Goal: Information Seeking & Learning: Learn about a topic

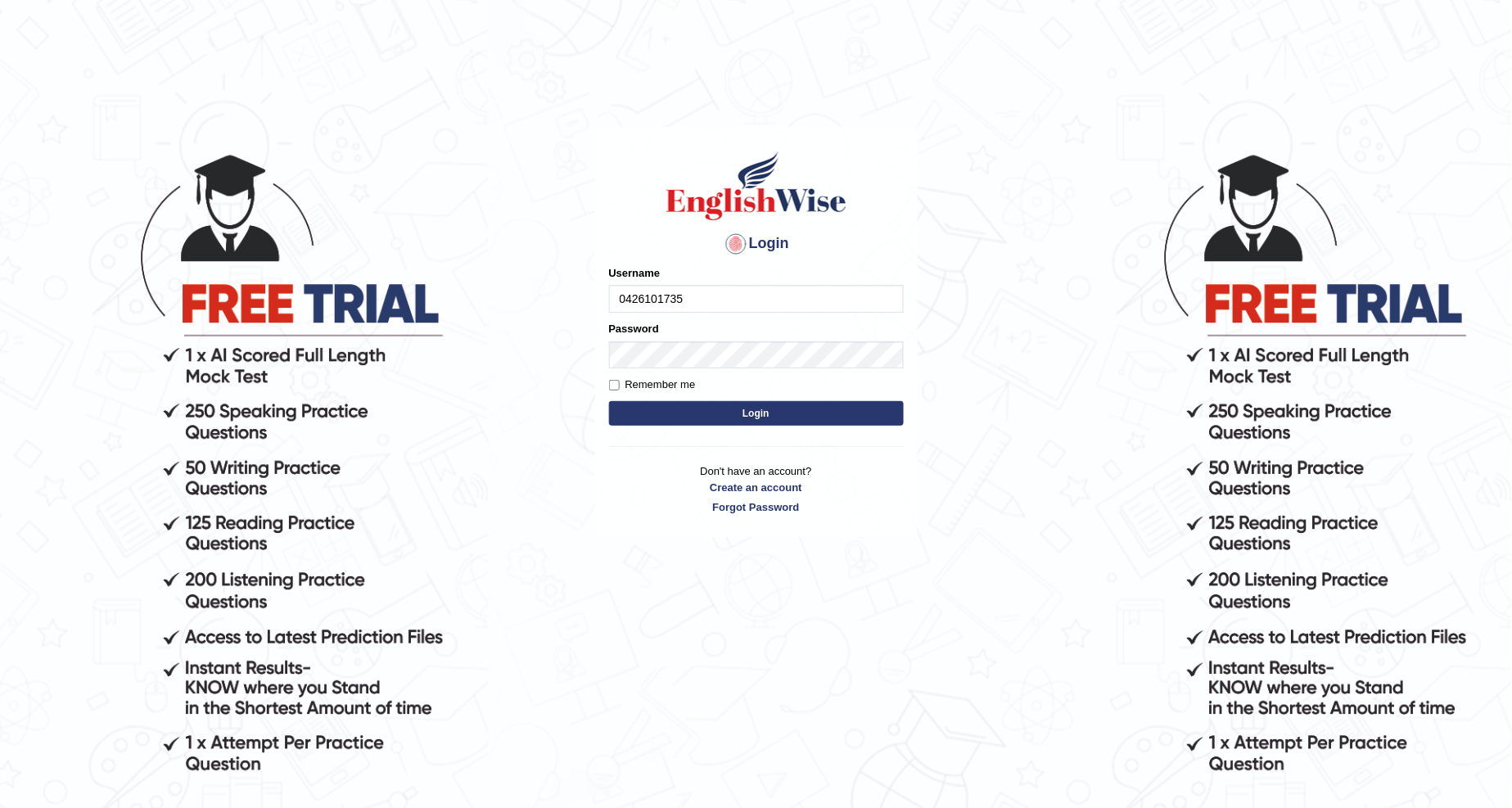
type input "0426101735"
click at [714, 403] on button "Login" at bounding box center [756, 413] width 294 height 25
click at [699, 410] on button "Login" at bounding box center [756, 413] width 294 height 25
click at [698, 408] on button "Login" at bounding box center [756, 413] width 294 height 25
click at [740, 418] on button "Login" at bounding box center [756, 413] width 294 height 25
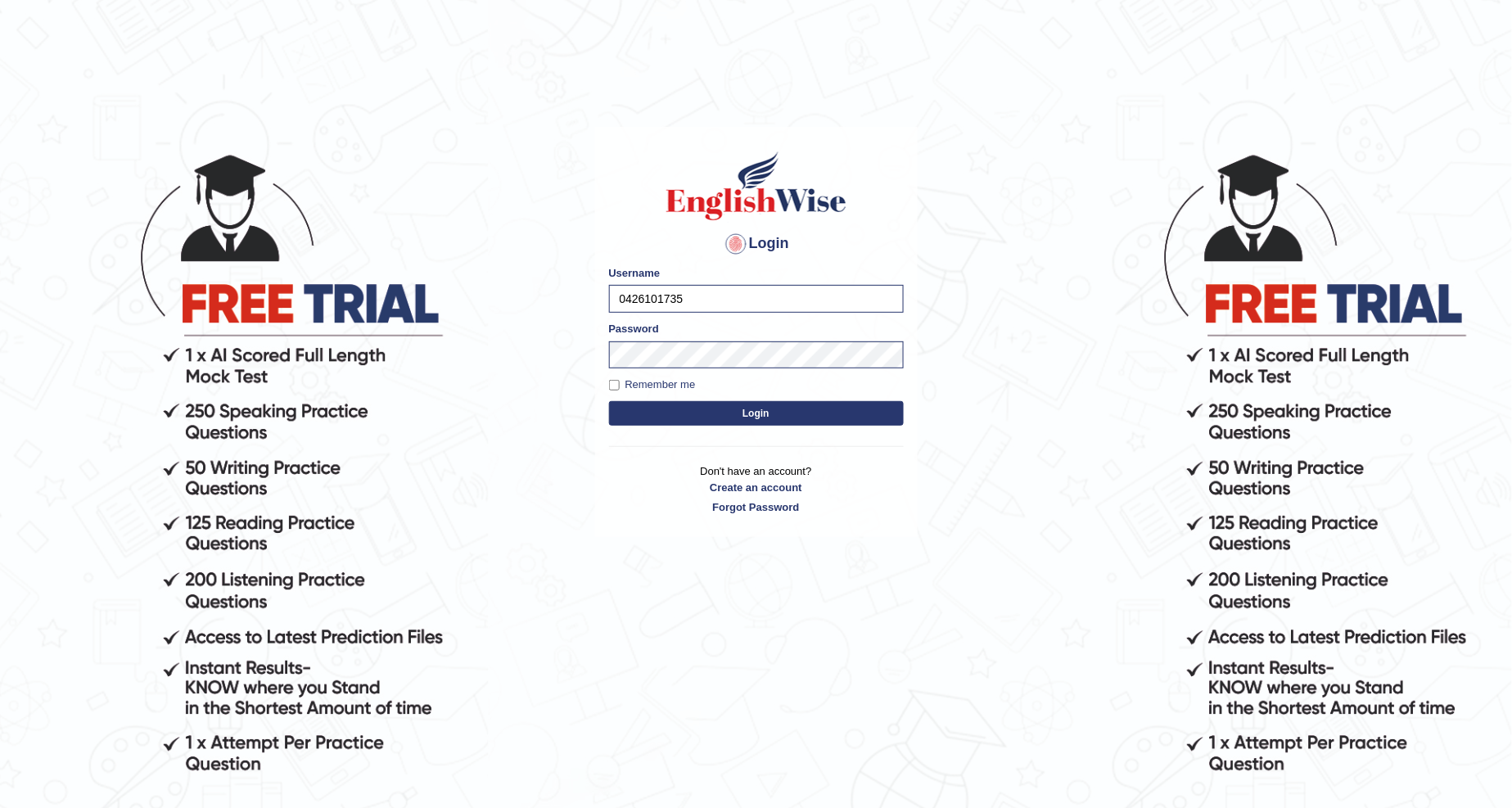
click at [741, 418] on button "Login" at bounding box center [756, 413] width 294 height 25
click at [743, 418] on button "Login" at bounding box center [756, 413] width 294 height 25
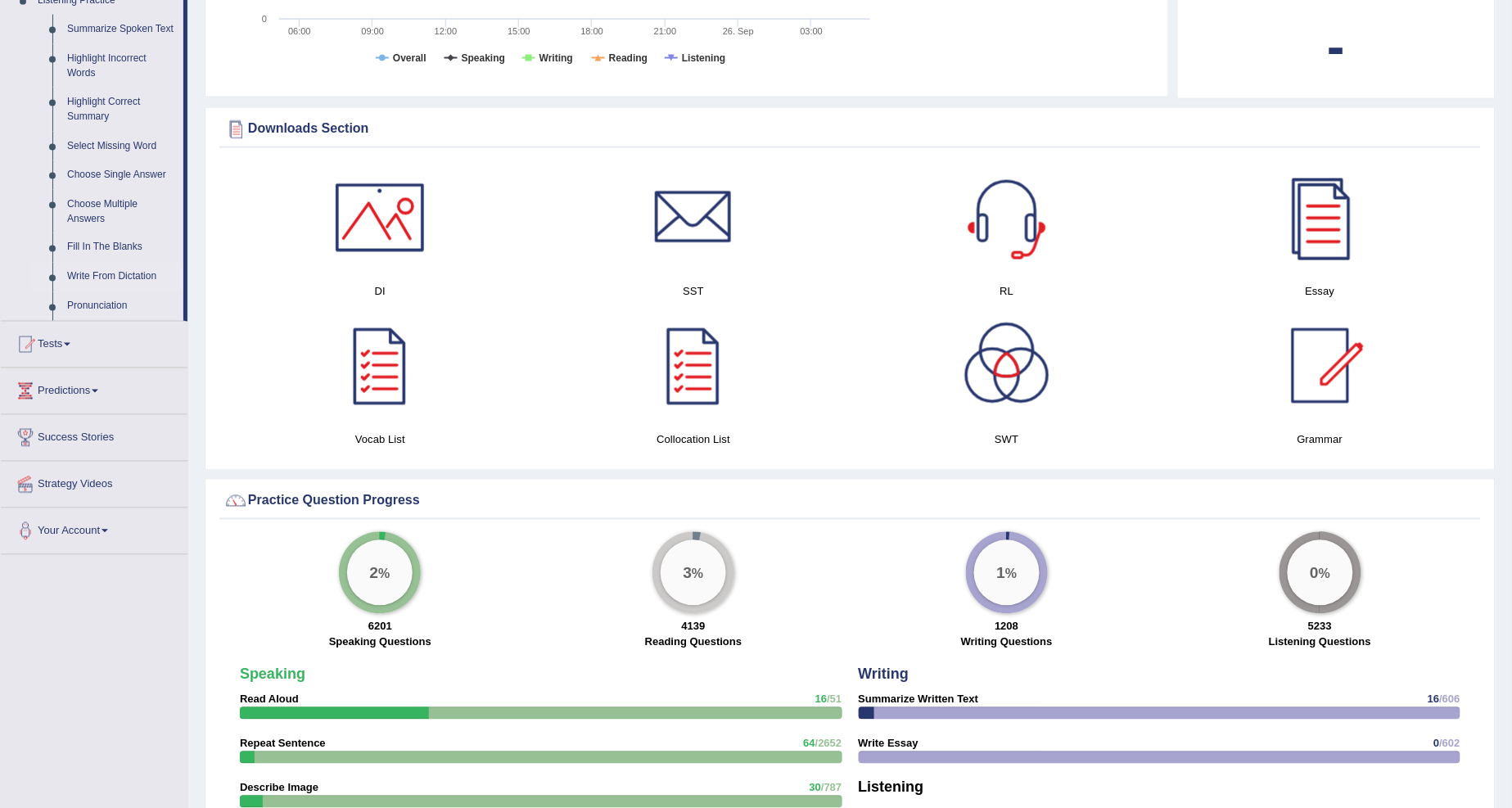
click at [119, 276] on link "Write From Dictation" at bounding box center [122, 278] width 124 height 29
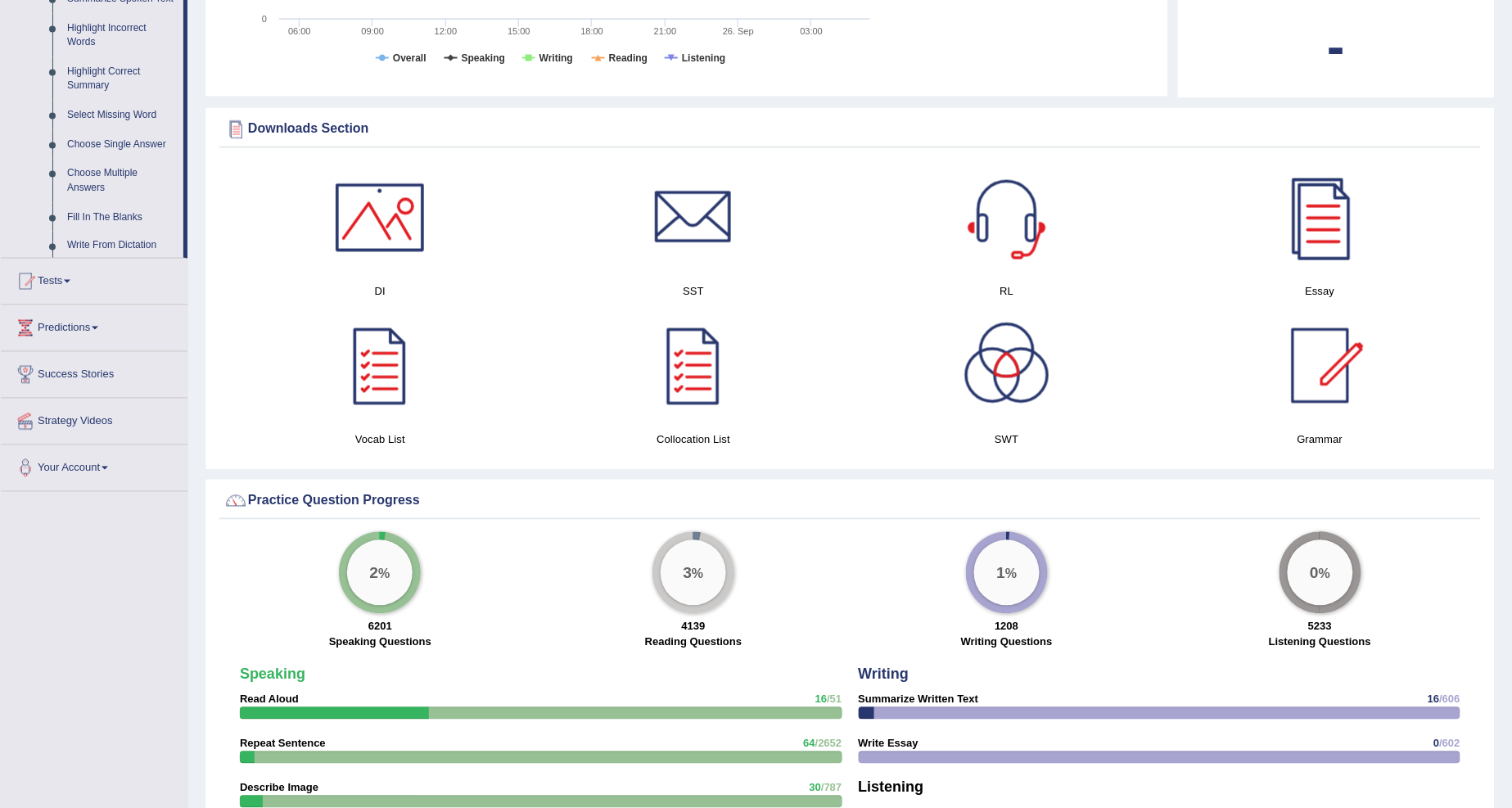
click at [120, 278] on div "Toggle navigation Home Practice Questions Speaking Practice Read Aloud Repeat S…" at bounding box center [756, 435] width 1512 height 2324
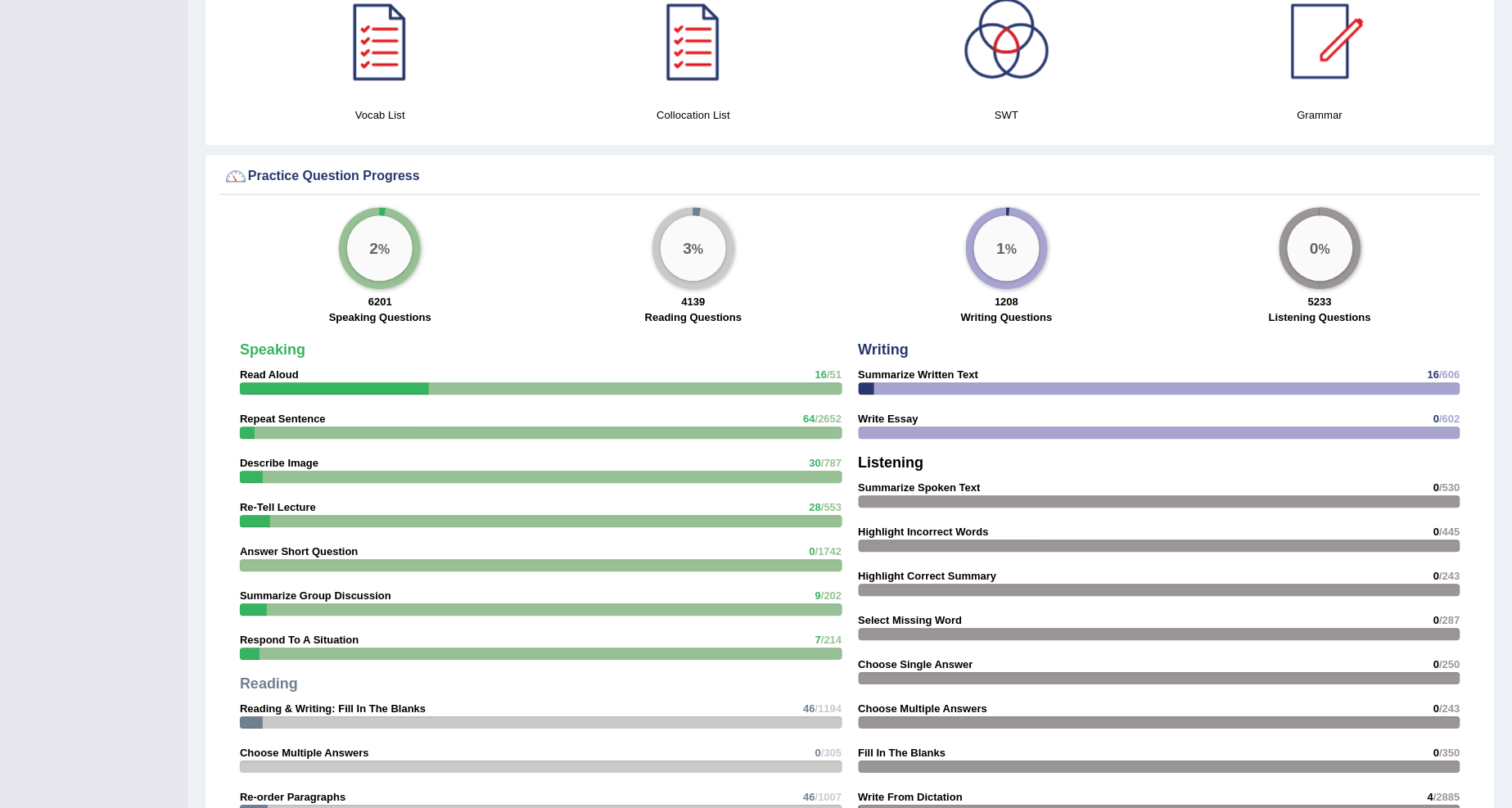
scroll to position [1001, 0]
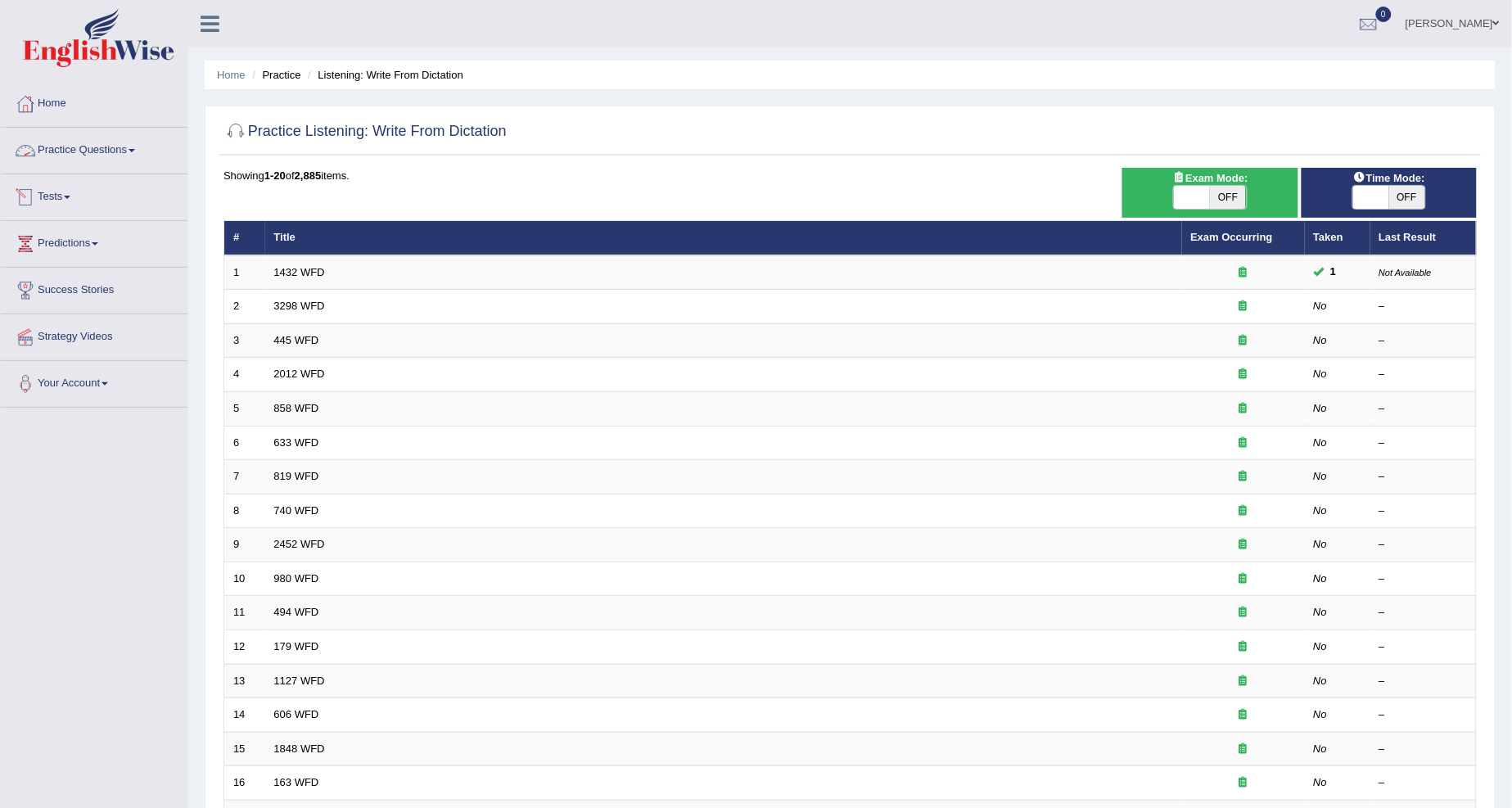
click at [137, 154] on link "Practice Questions" at bounding box center [94, 148] width 186 height 41
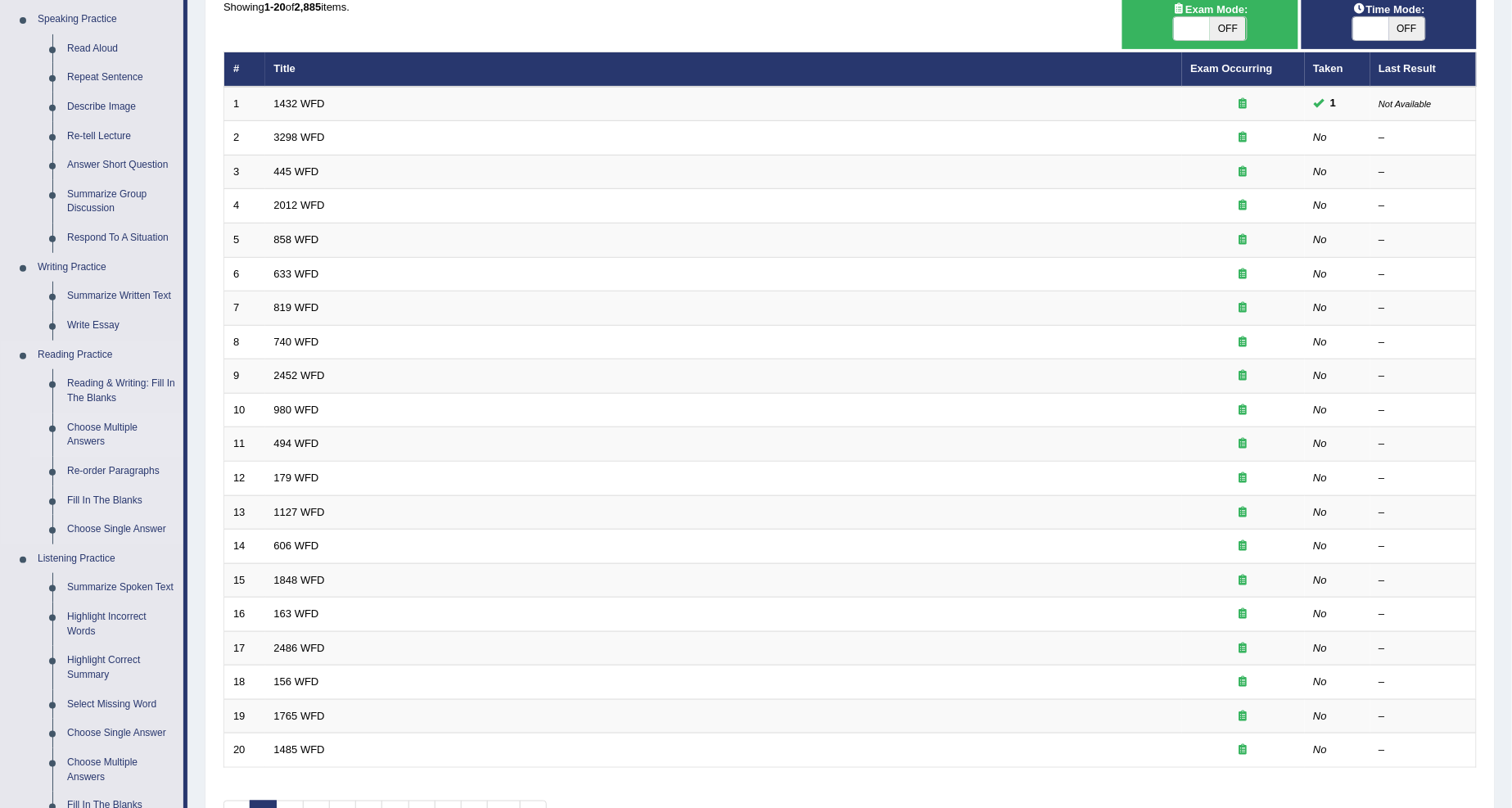
scroll to position [475, 0]
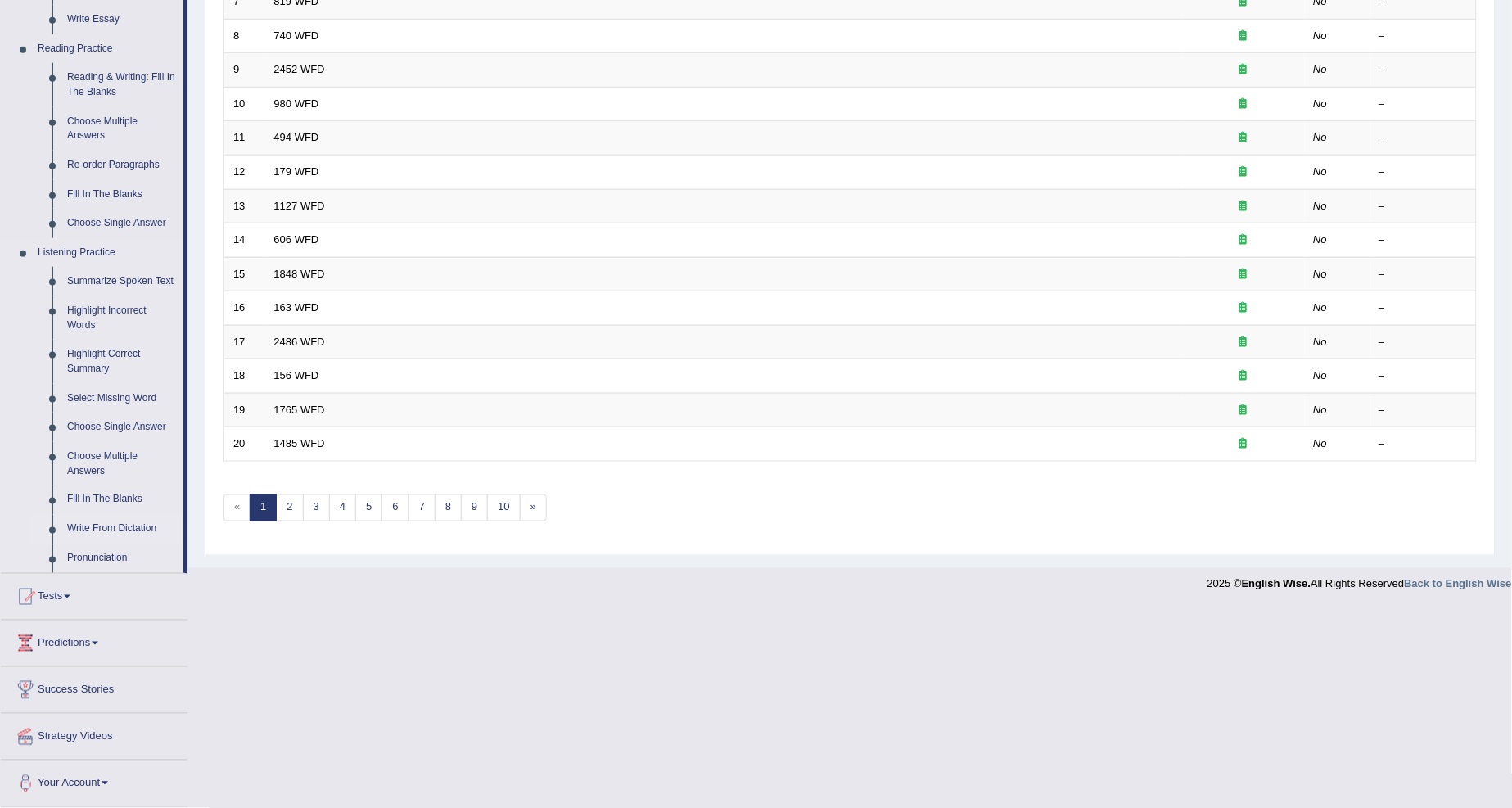
click at [88, 530] on link "Write From Dictation" at bounding box center [122, 530] width 124 height 29
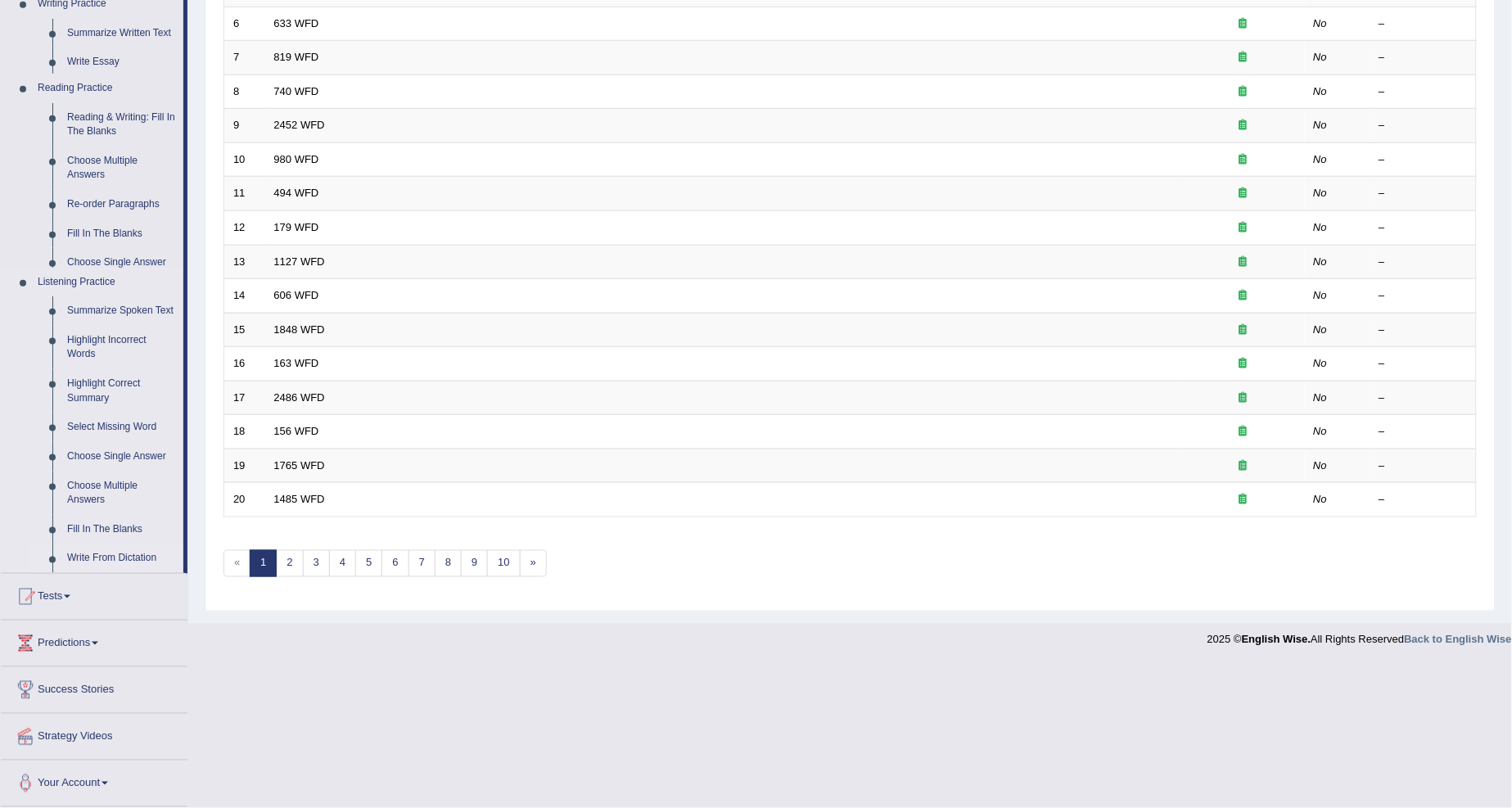
scroll to position [275, 0]
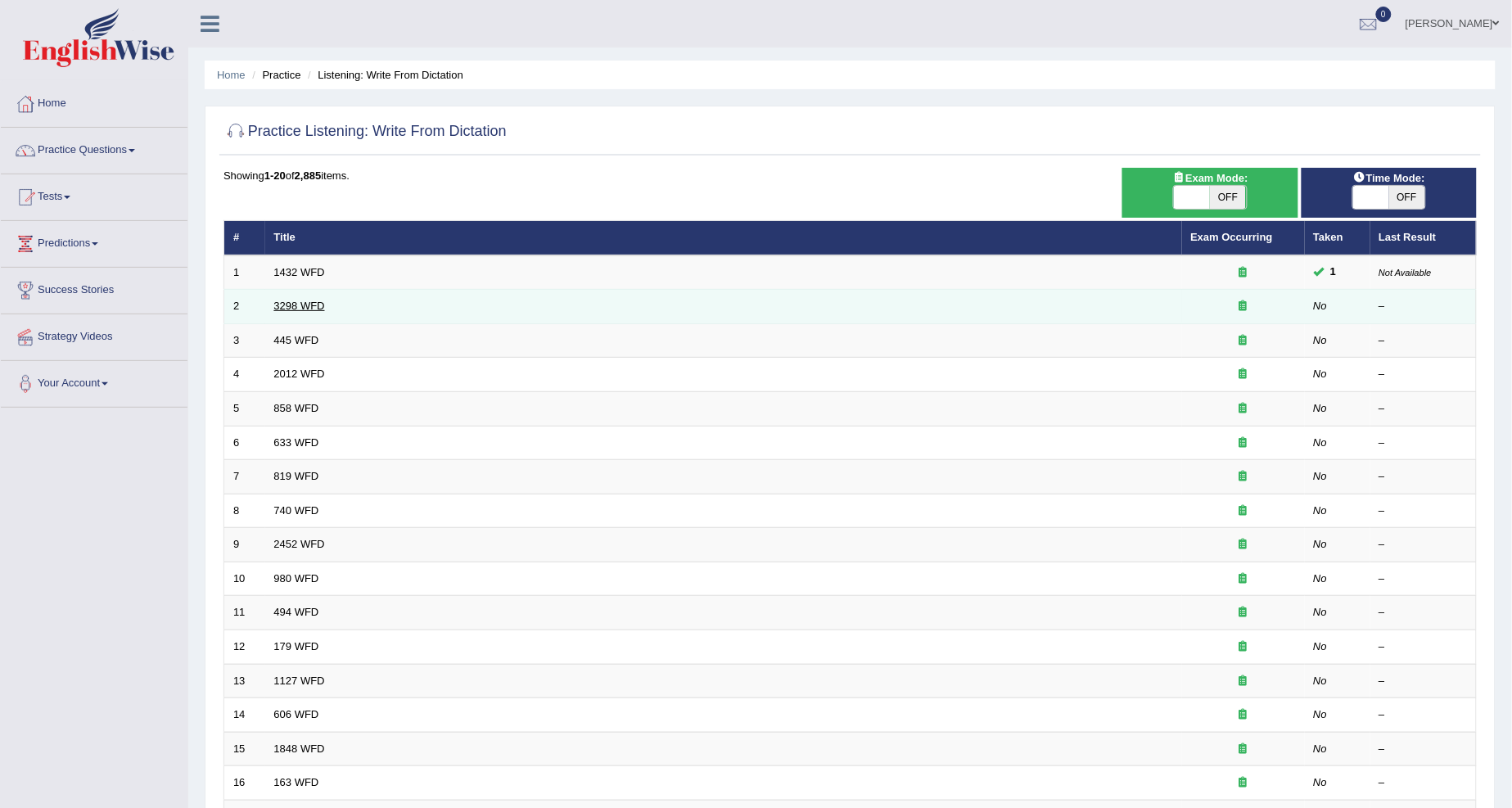
click at [294, 304] on link "3298 WFD" at bounding box center [300, 305] width 51 height 13
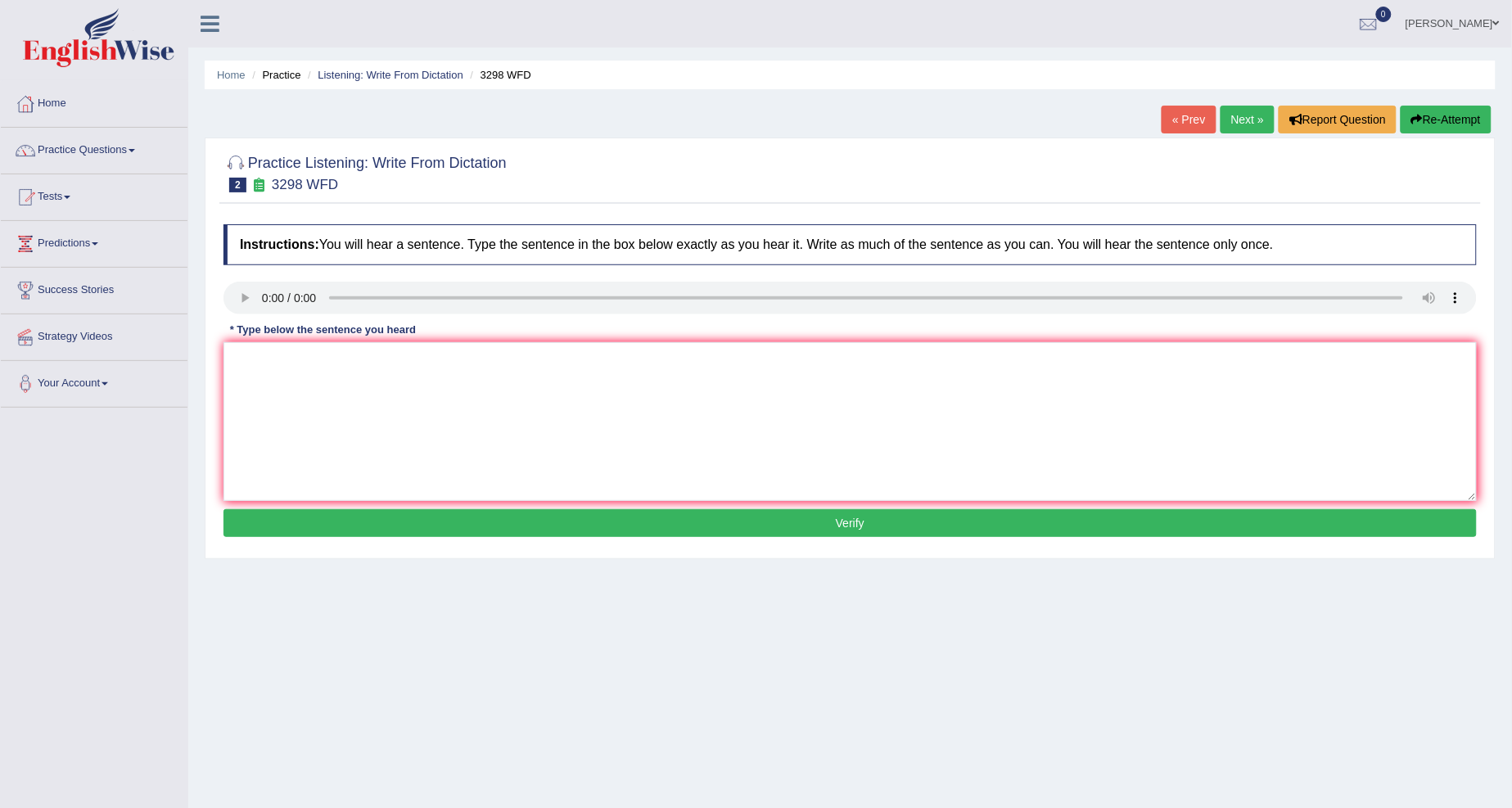
click at [1239, 120] on link "Next »" at bounding box center [1247, 120] width 54 height 27
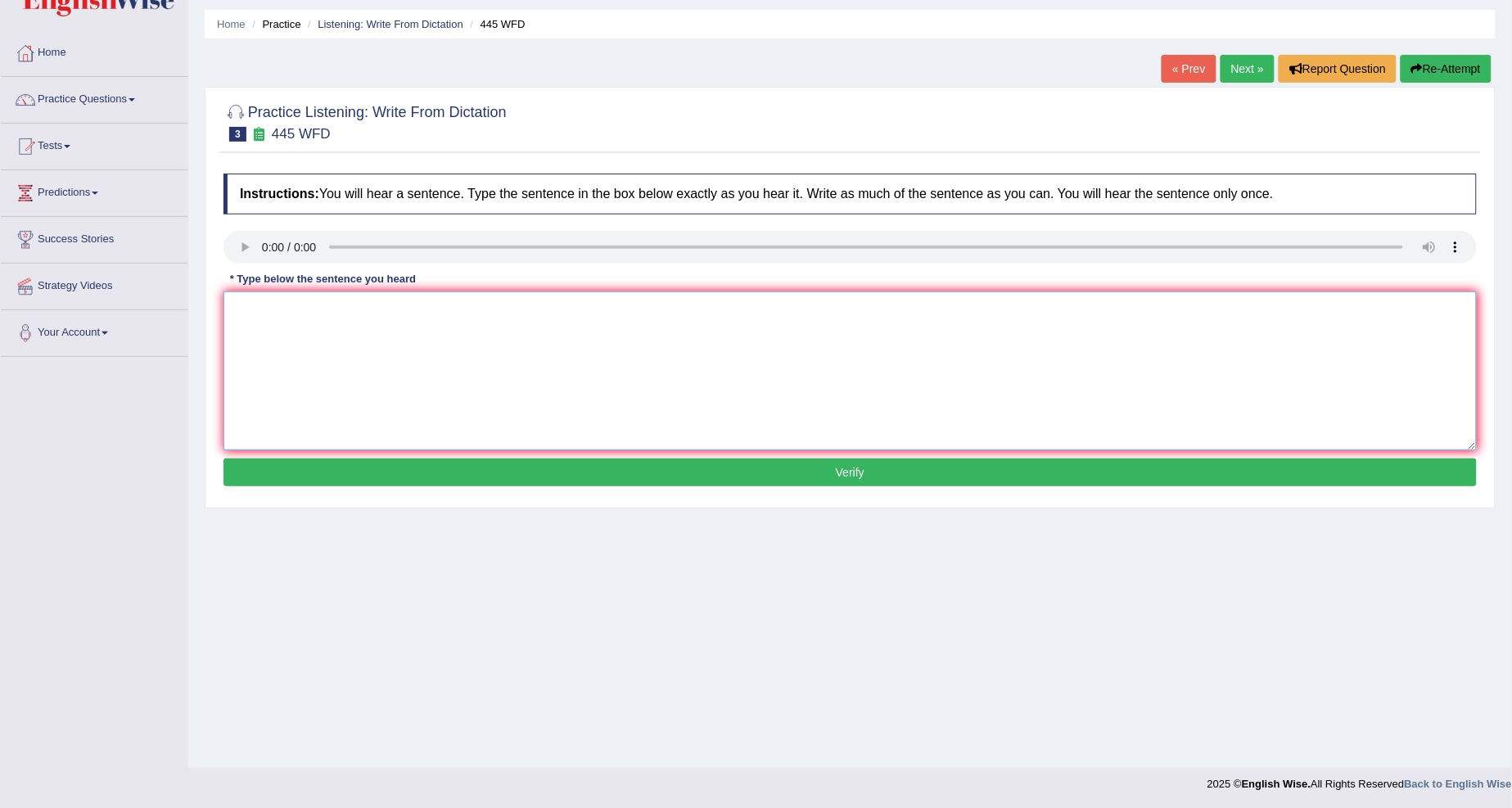
click at [337, 312] on textarea at bounding box center [851, 371] width 1254 height 159
click at [242, 328] on textarea at bounding box center [851, 371] width 1254 height 159
click at [304, 309] on textarea "The american astronomer made a plan to land space in mars." at bounding box center [851, 371] width 1254 height 159
click at [314, 308] on textarea "The american american astronomer made a plan to land space in mars." at bounding box center [851, 371] width 1254 height 159
click at [418, 304] on textarea "The american American astronomer made a plan to land space in mars." at bounding box center [851, 371] width 1254 height 159
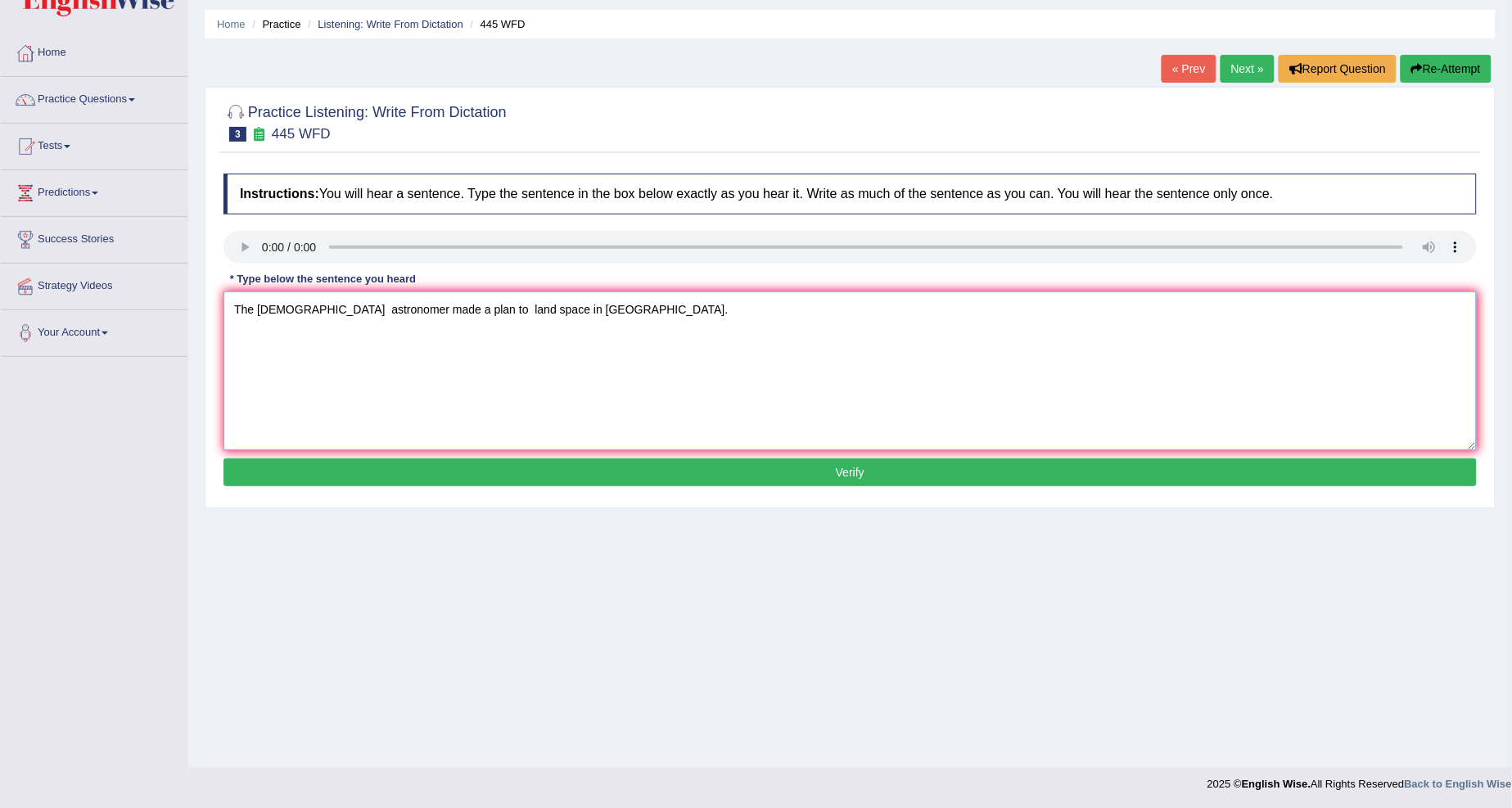
type textarea "The american American astronomer made a plan to land space in mars."
click at [419, 480] on button "Verify" at bounding box center [851, 472] width 1254 height 27
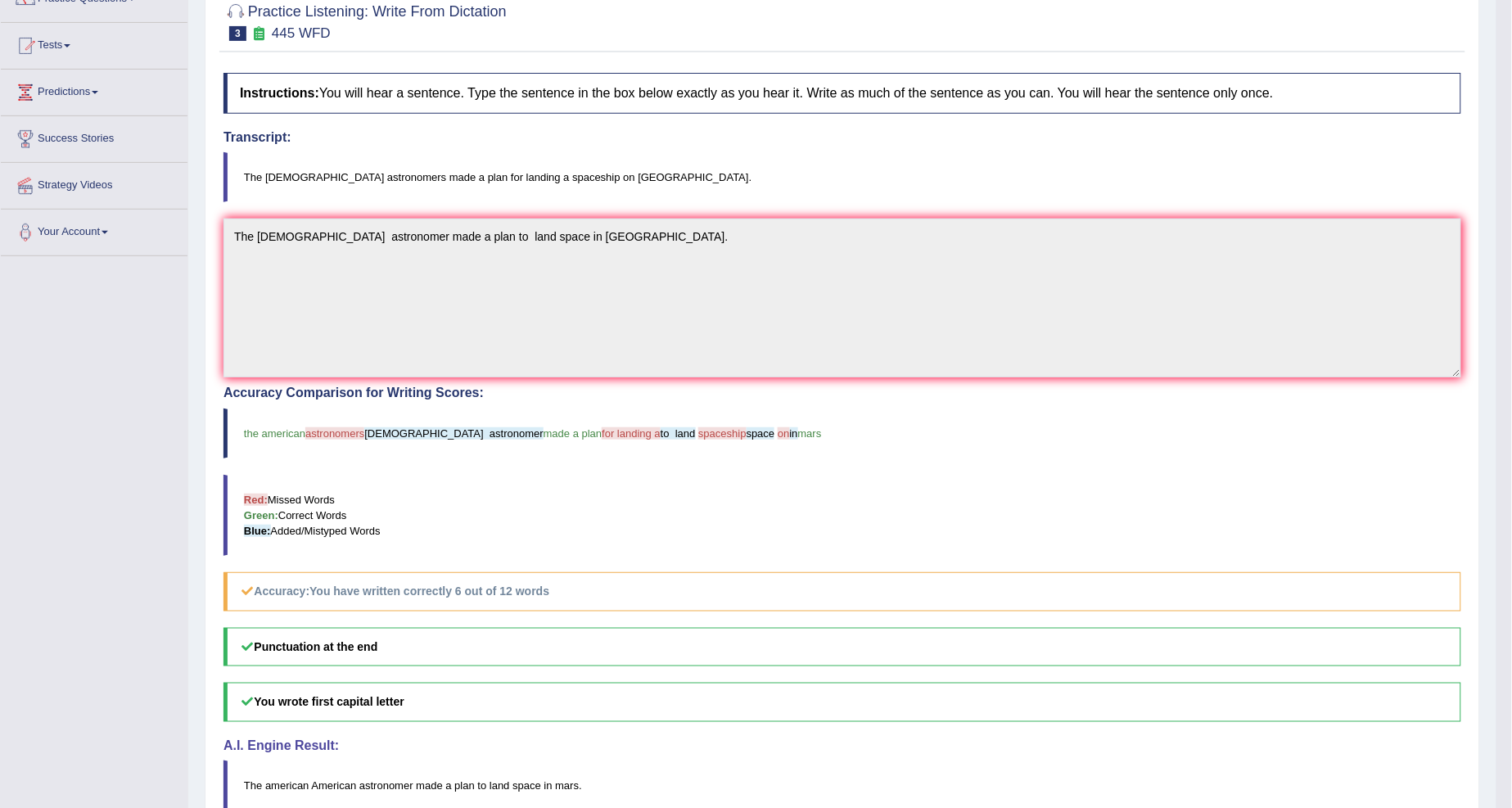
scroll to position [0, 0]
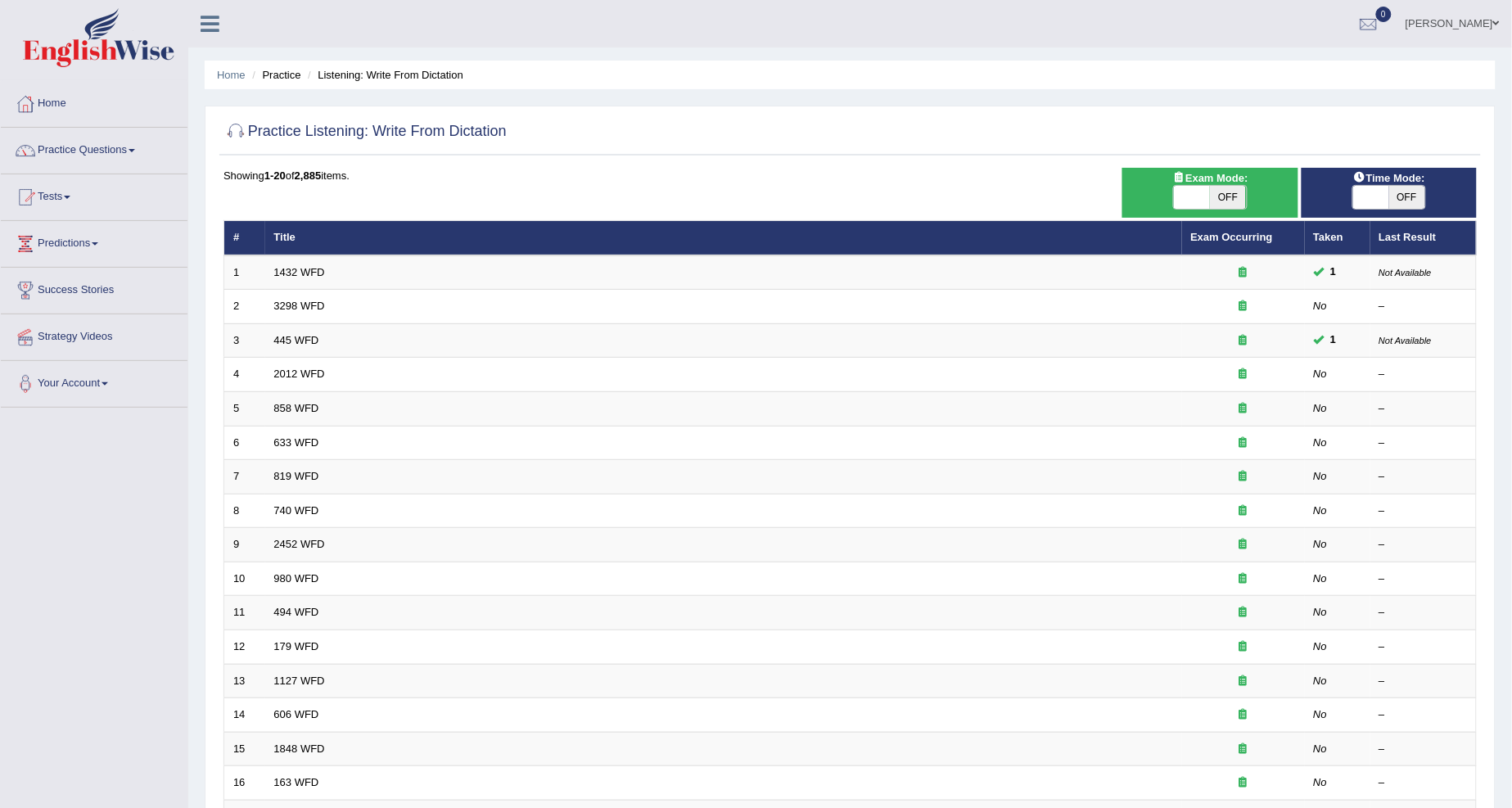
click at [1224, 197] on span "OFF" at bounding box center [1227, 196] width 36 height 23
checkbox input "true"
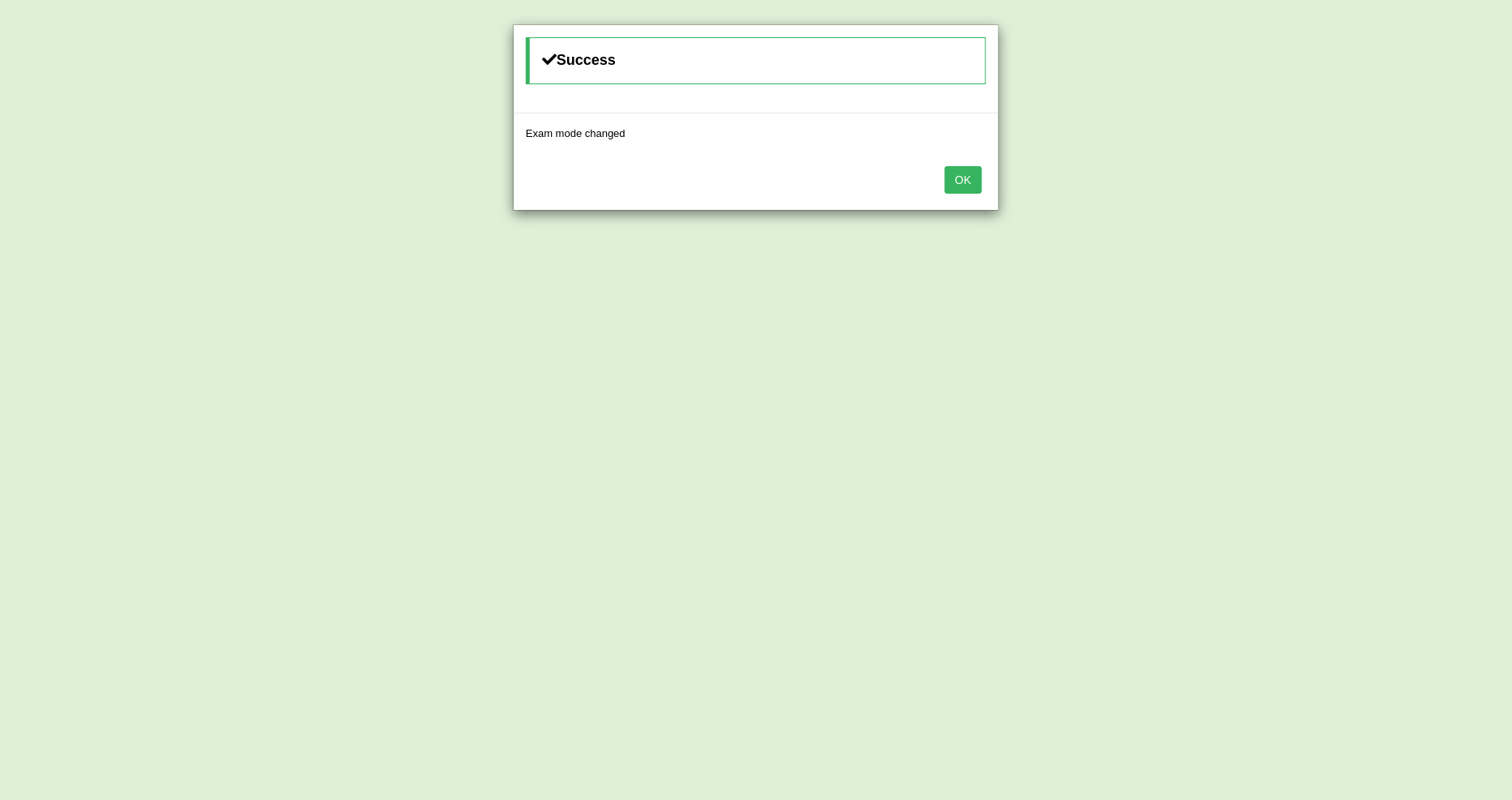
click at [977, 176] on button "OK" at bounding box center [963, 180] width 37 height 27
click at [970, 188] on button "OK" at bounding box center [963, 180] width 37 height 27
click at [966, 176] on button "OK" at bounding box center [963, 180] width 37 height 27
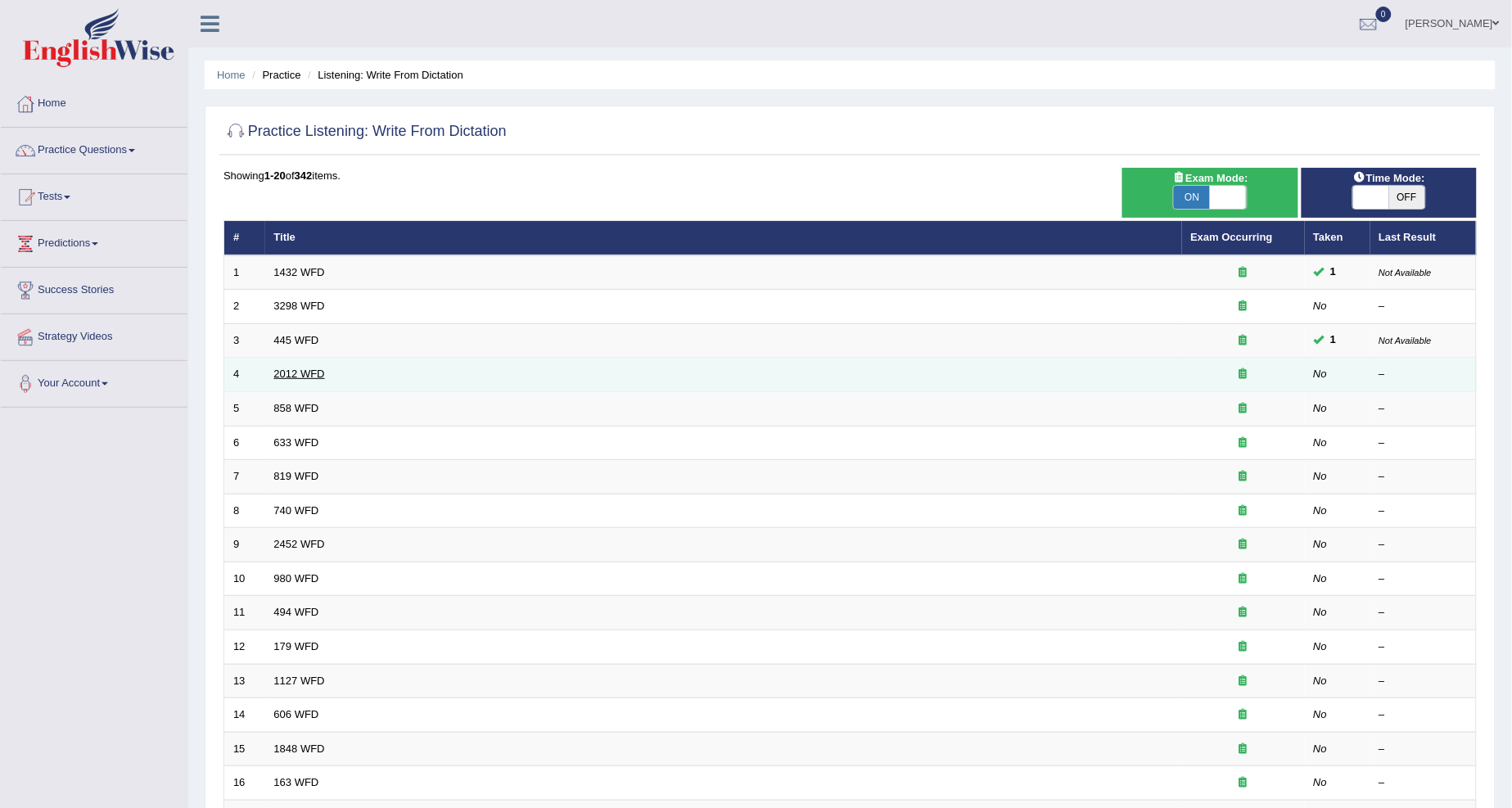
click at [323, 375] on td "2012 WFD" at bounding box center [723, 375] width 917 height 34
click at [323, 375] on link "2012 WFD" at bounding box center [300, 374] width 51 height 13
click at [306, 374] on link "2012 WFD" at bounding box center [300, 374] width 51 height 13
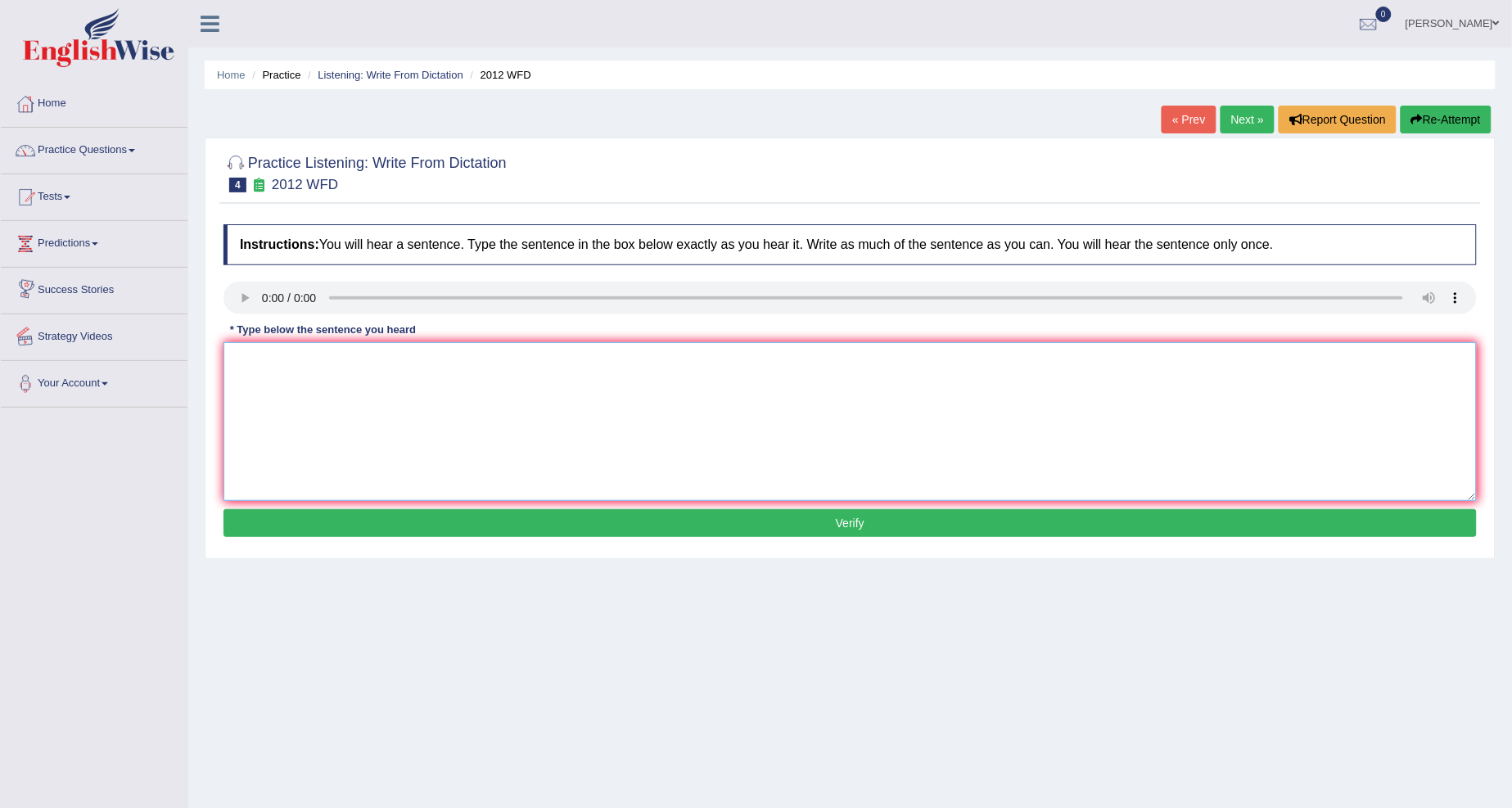
click at [322, 379] on textarea at bounding box center [851, 422] width 1254 height 159
click at [279, 357] on textarea "there is agreat deal on this topic" at bounding box center [851, 422] width 1254 height 159
click at [280, 357] on textarea "there is agreat deal on this topic" at bounding box center [851, 422] width 1254 height 159
click at [334, 360] on textarea "there is a great deal on this topic" at bounding box center [851, 422] width 1254 height 159
click at [352, 358] on textarea "there is a great debatel on this topic" at bounding box center [851, 422] width 1254 height 159
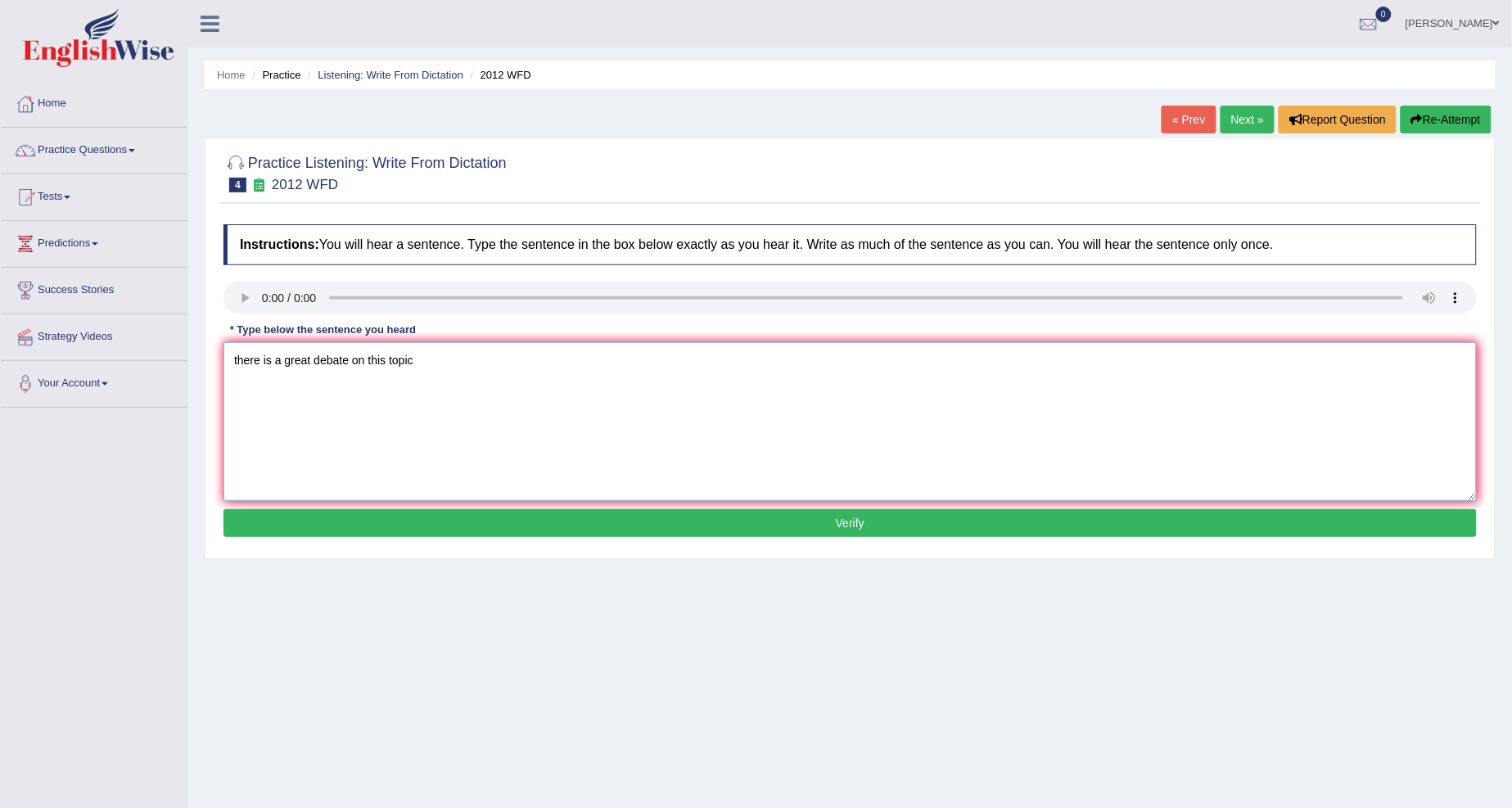
click at [413, 361] on textarea "there is a great debate on this topic" at bounding box center [851, 422] width 1254 height 159
click at [237, 358] on textarea "there is a great debate on this topic." at bounding box center [851, 422] width 1254 height 159
type textarea "There is a great debate on this topic."
click at [490, 528] on button "Verify" at bounding box center [851, 523] width 1254 height 27
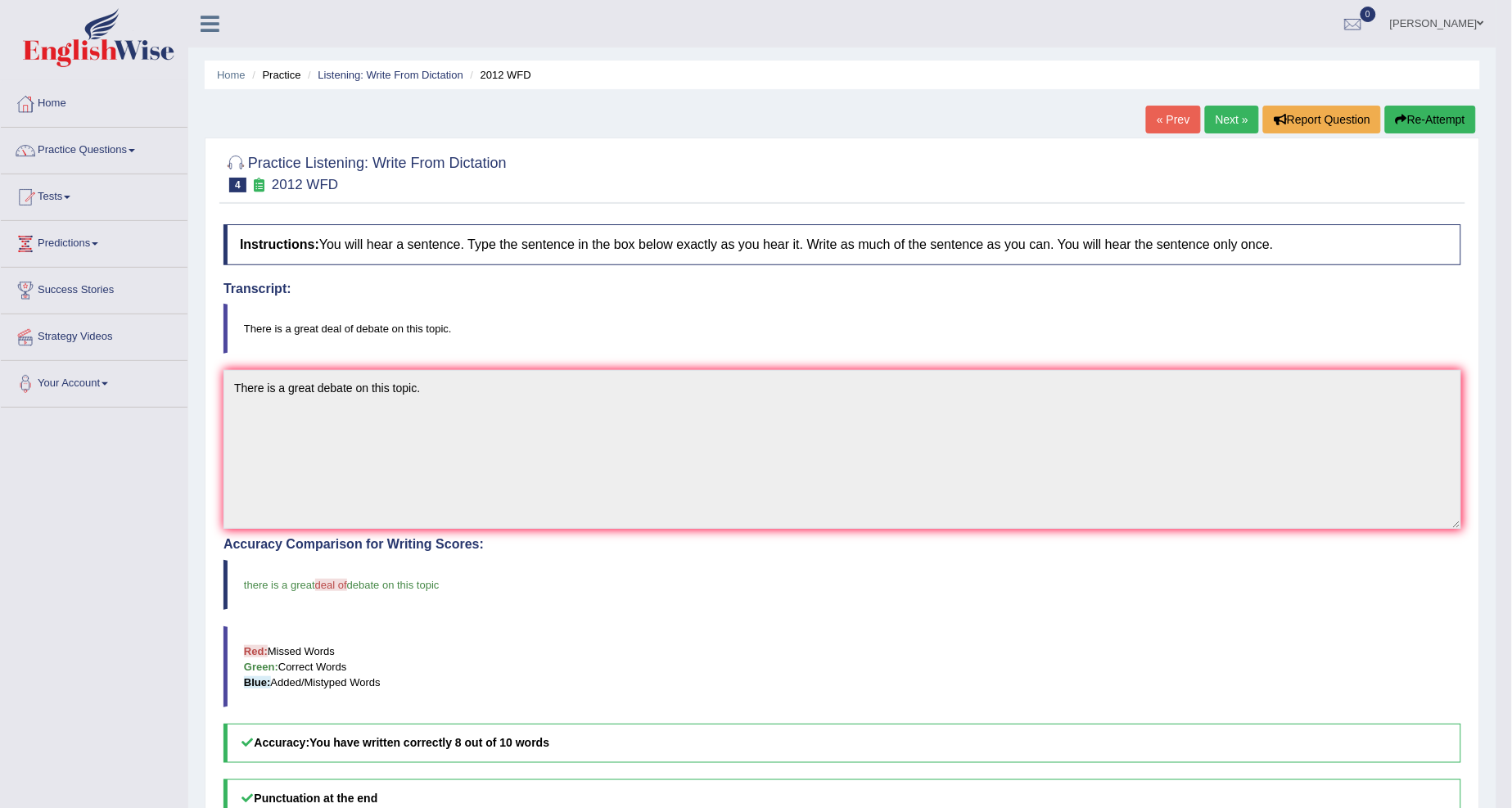
click at [1225, 123] on link "Next »" at bounding box center [1231, 120] width 54 height 27
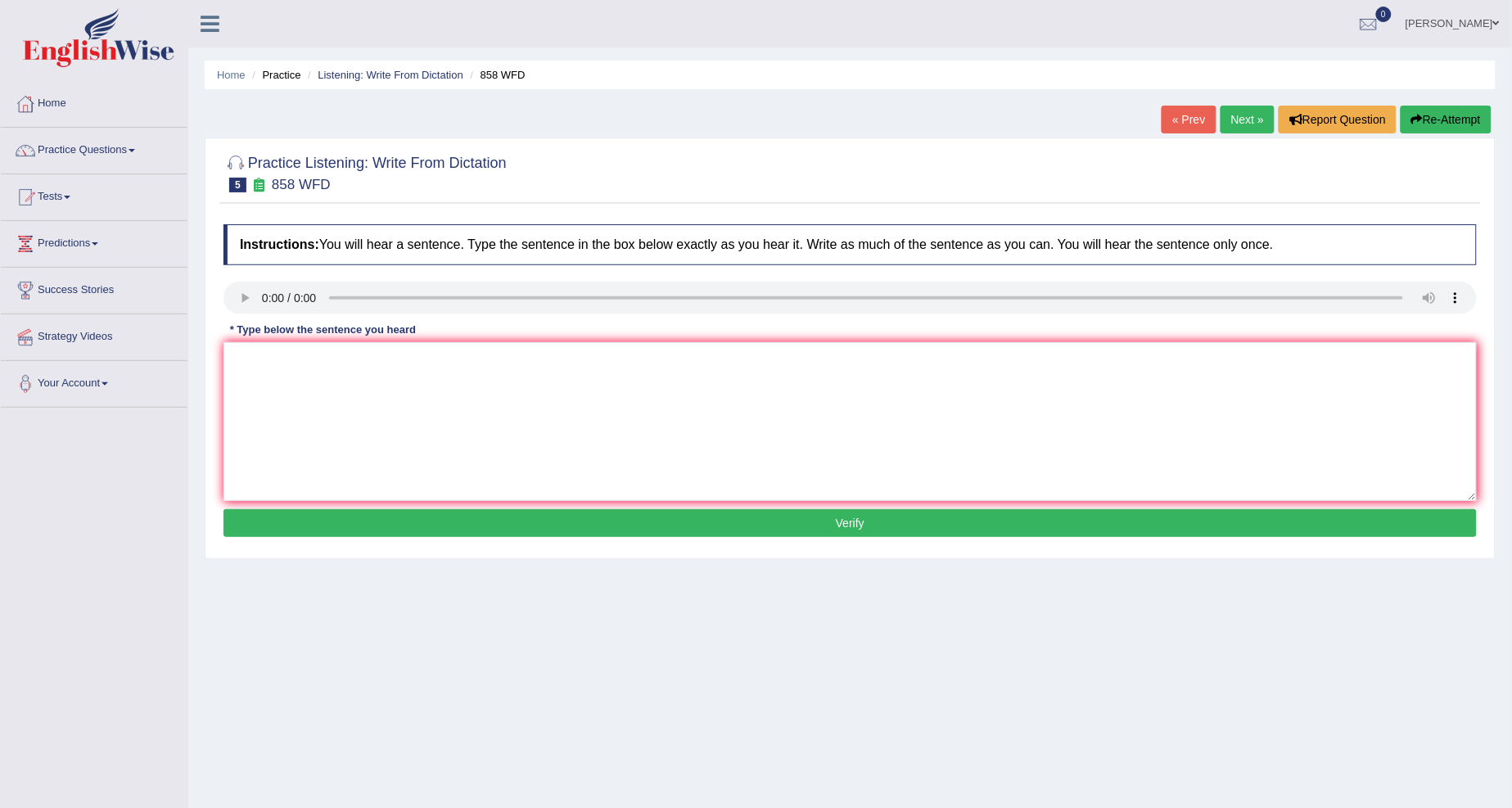
click at [1259, 104] on div "Home Practice Listening: Write From Dictation 858 WFD « Prev Next » Report Ques…" at bounding box center [850, 409] width 1324 height 819
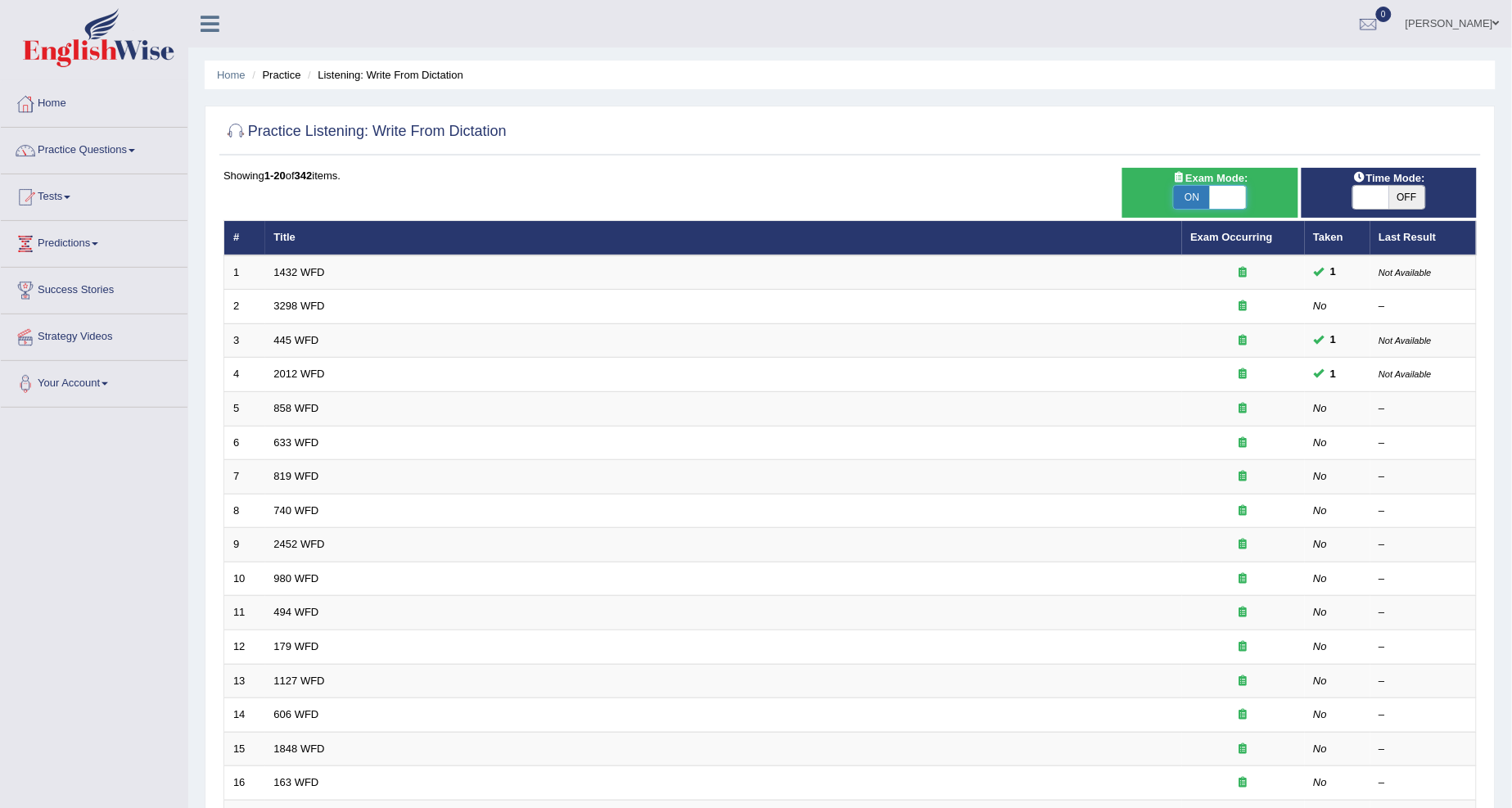
click at [1224, 190] on span at bounding box center [1227, 196] width 36 height 23
checkbox input "false"
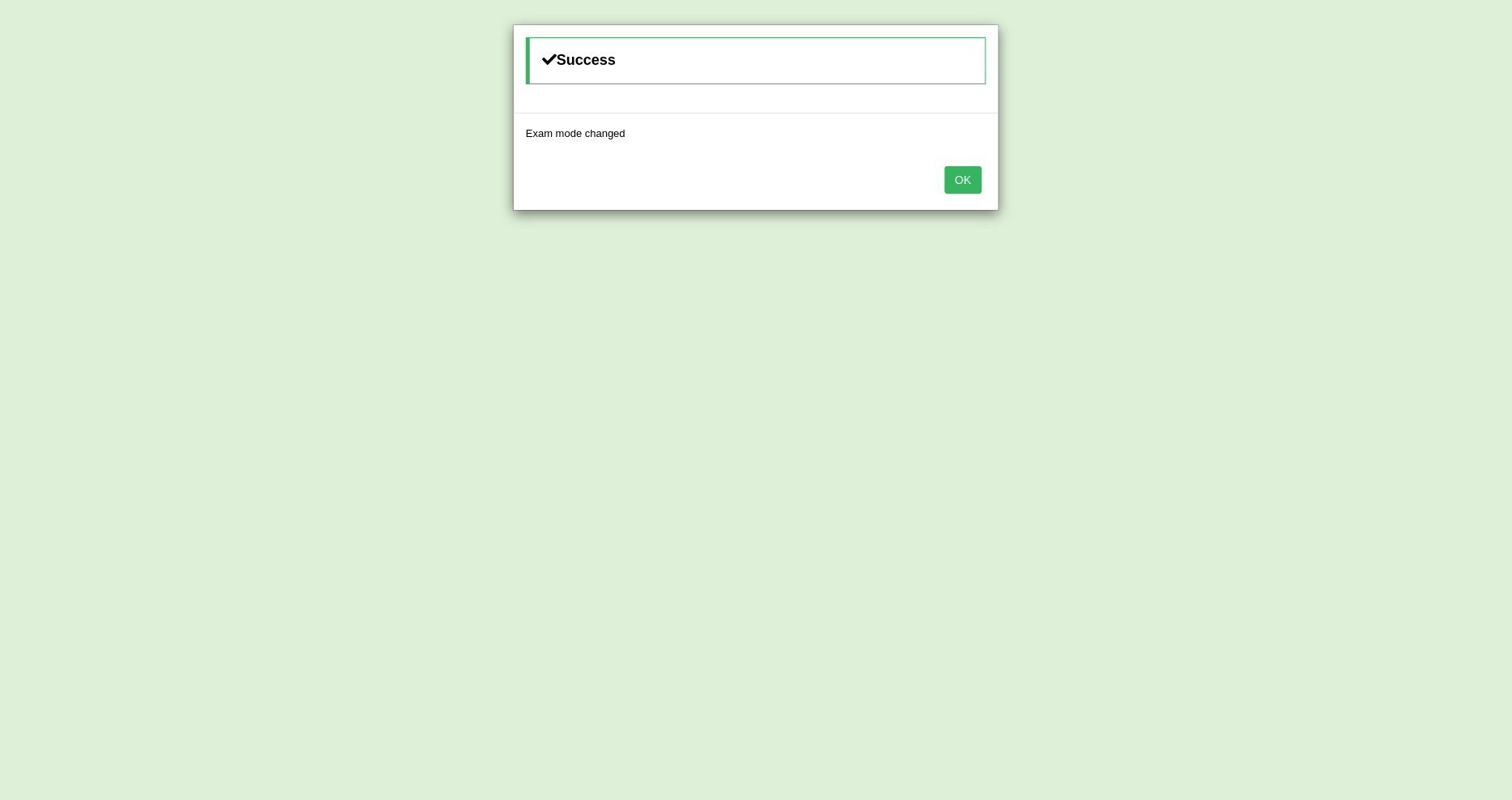
click at [947, 176] on button "OK" at bounding box center [963, 180] width 37 height 27
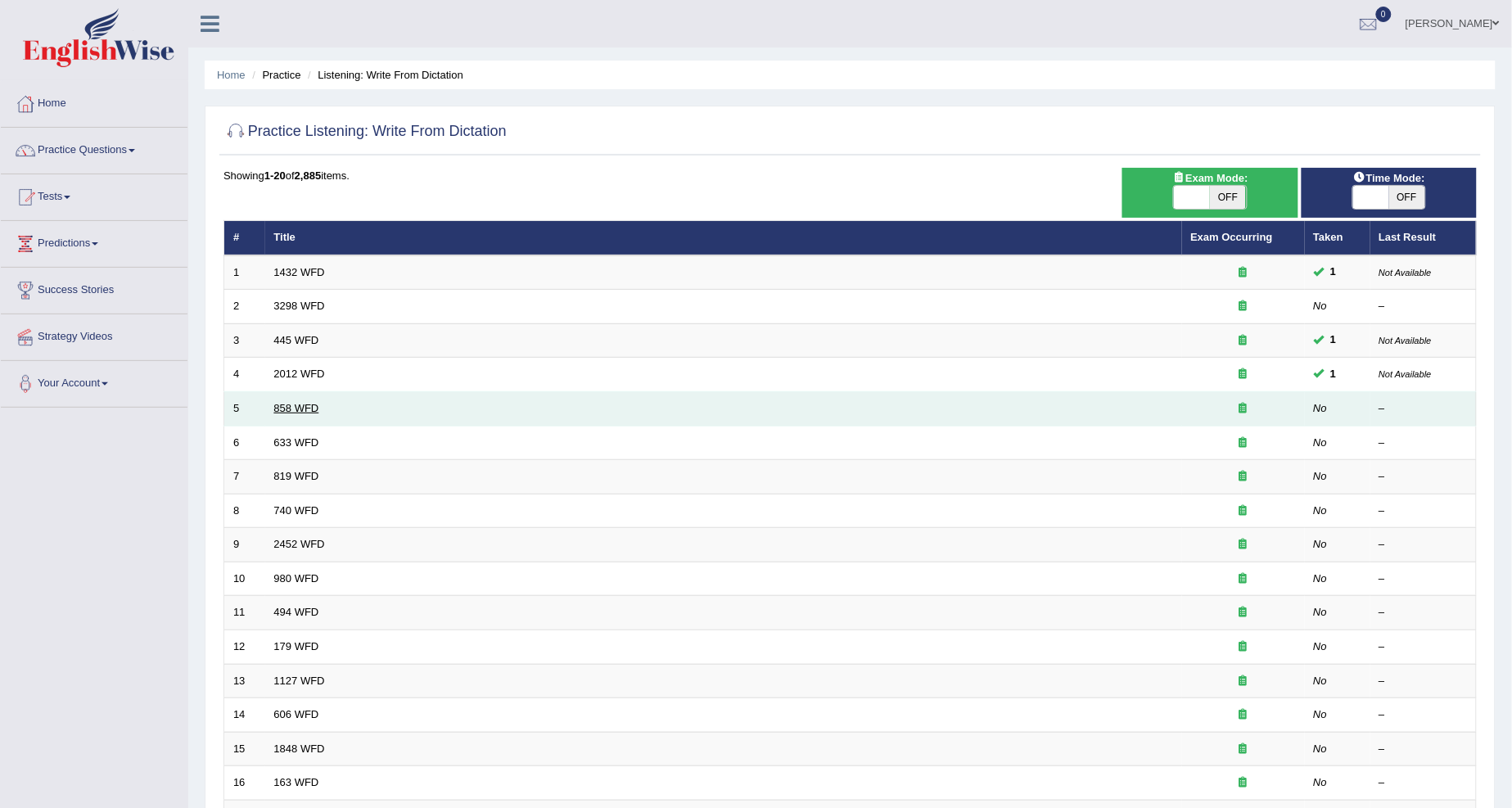
click at [291, 405] on link "858 WFD" at bounding box center [297, 408] width 45 height 13
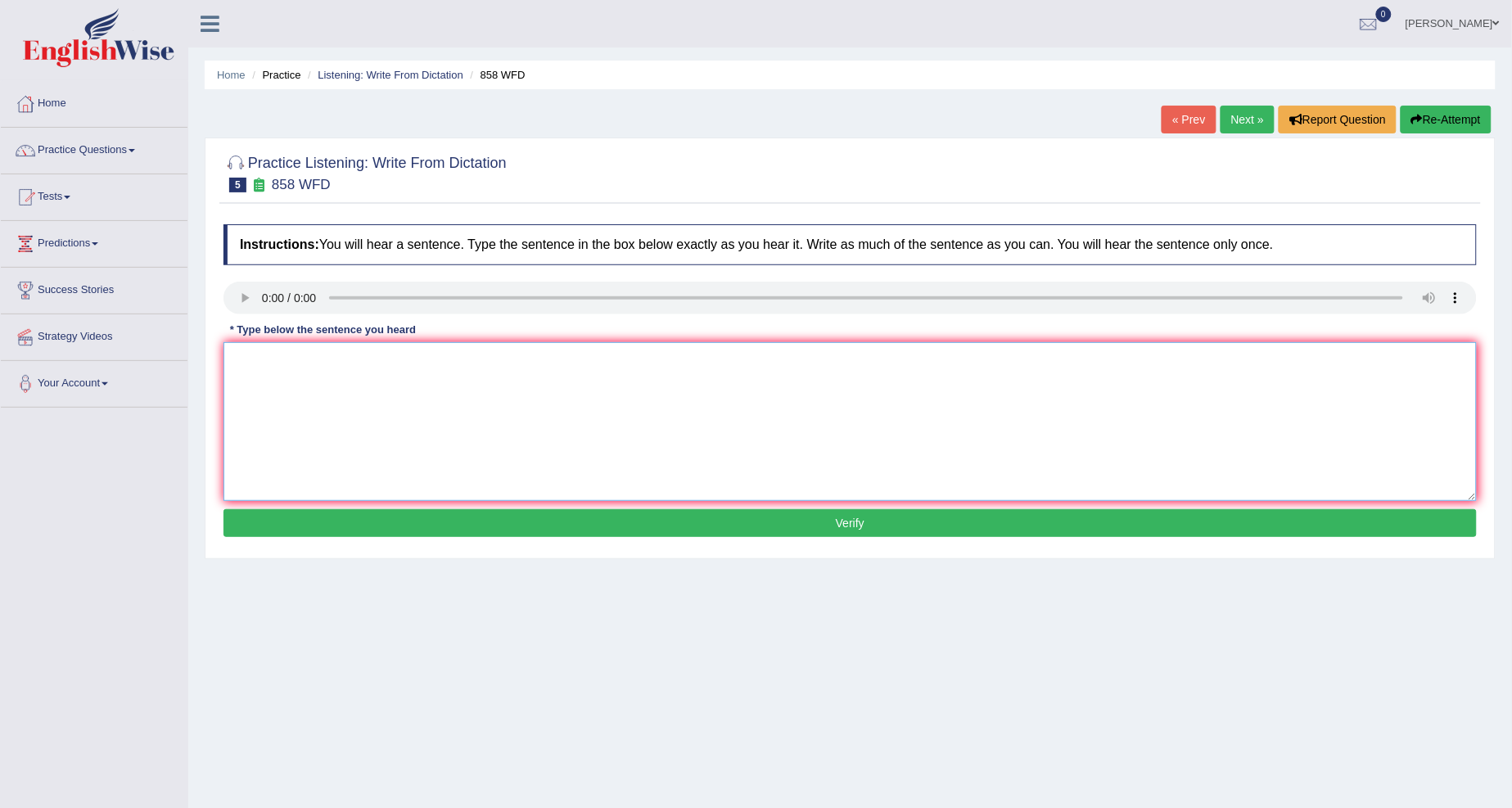
click at [239, 398] on textarea at bounding box center [851, 422] width 1254 height 159
type textarea "T"
type textarea "t"
type textarea "The year when the ship of invent historians."
click at [370, 529] on button "Verify" at bounding box center [851, 523] width 1254 height 27
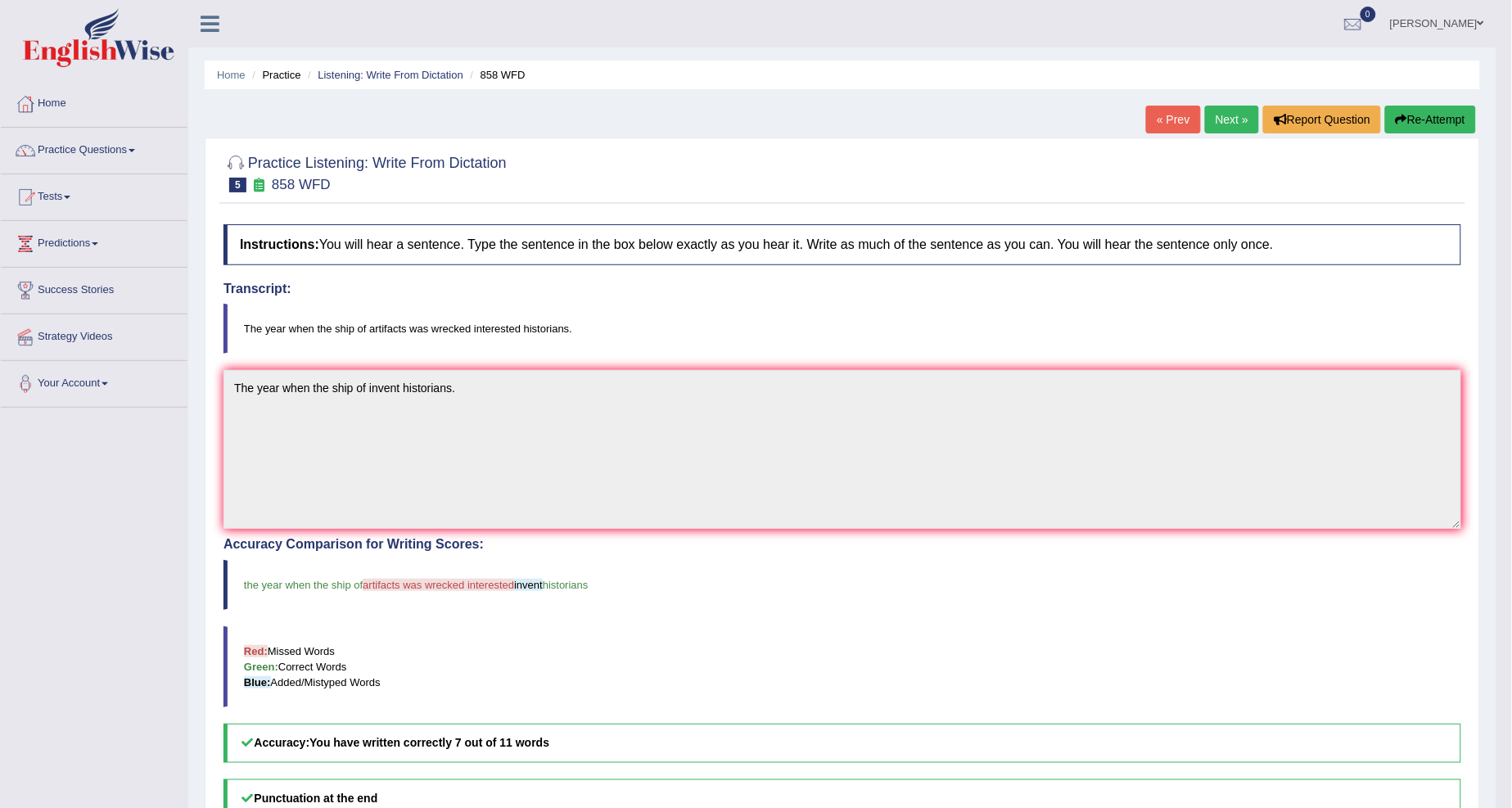
click at [1215, 121] on link "Next »" at bounding box center [1231, 120] width 54 height 27
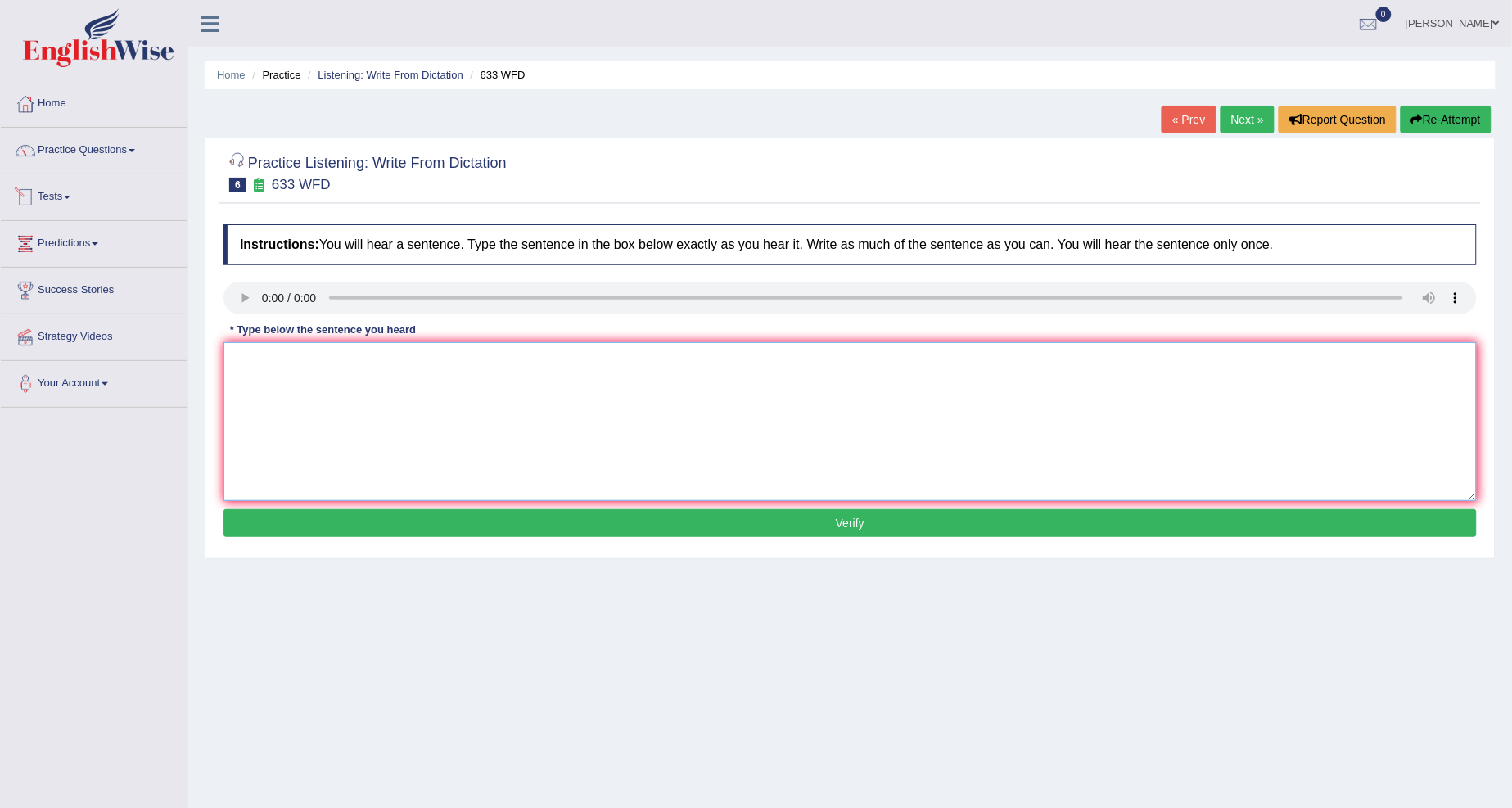
click at [307, 375] on textarea at bounding box center [851, 422] width 1254 height 159
type textarea "w"
type textarea "We should exercises that makes us feel better."
click at [615, 526] on button "Verify" at bounding box center [851, 523] width 1254 height 27
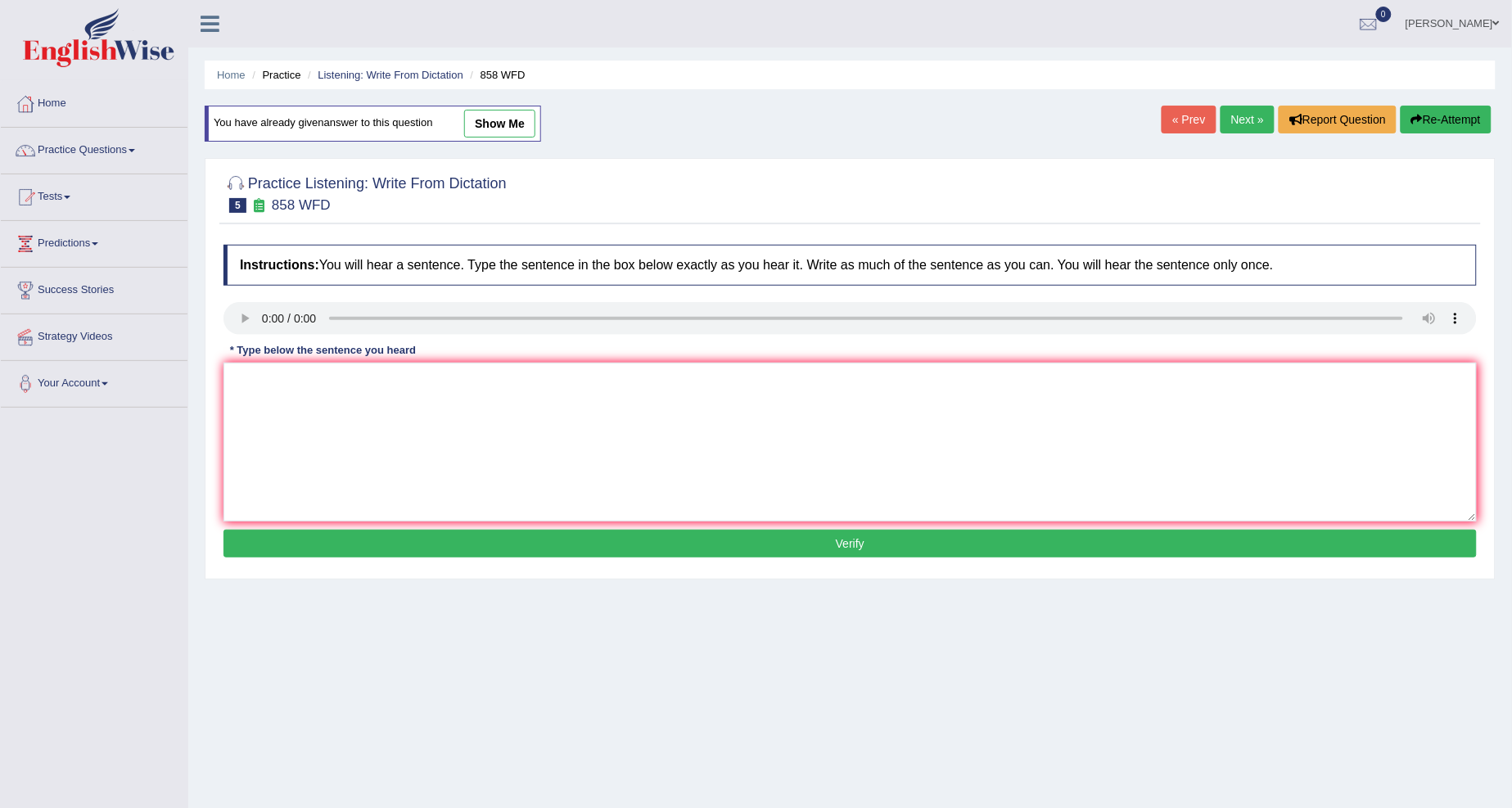
click at [512, 125] on link "show me" at bounding box center [499, 124] width 72 height 27
type textarea "The year when the ship of invent historians."
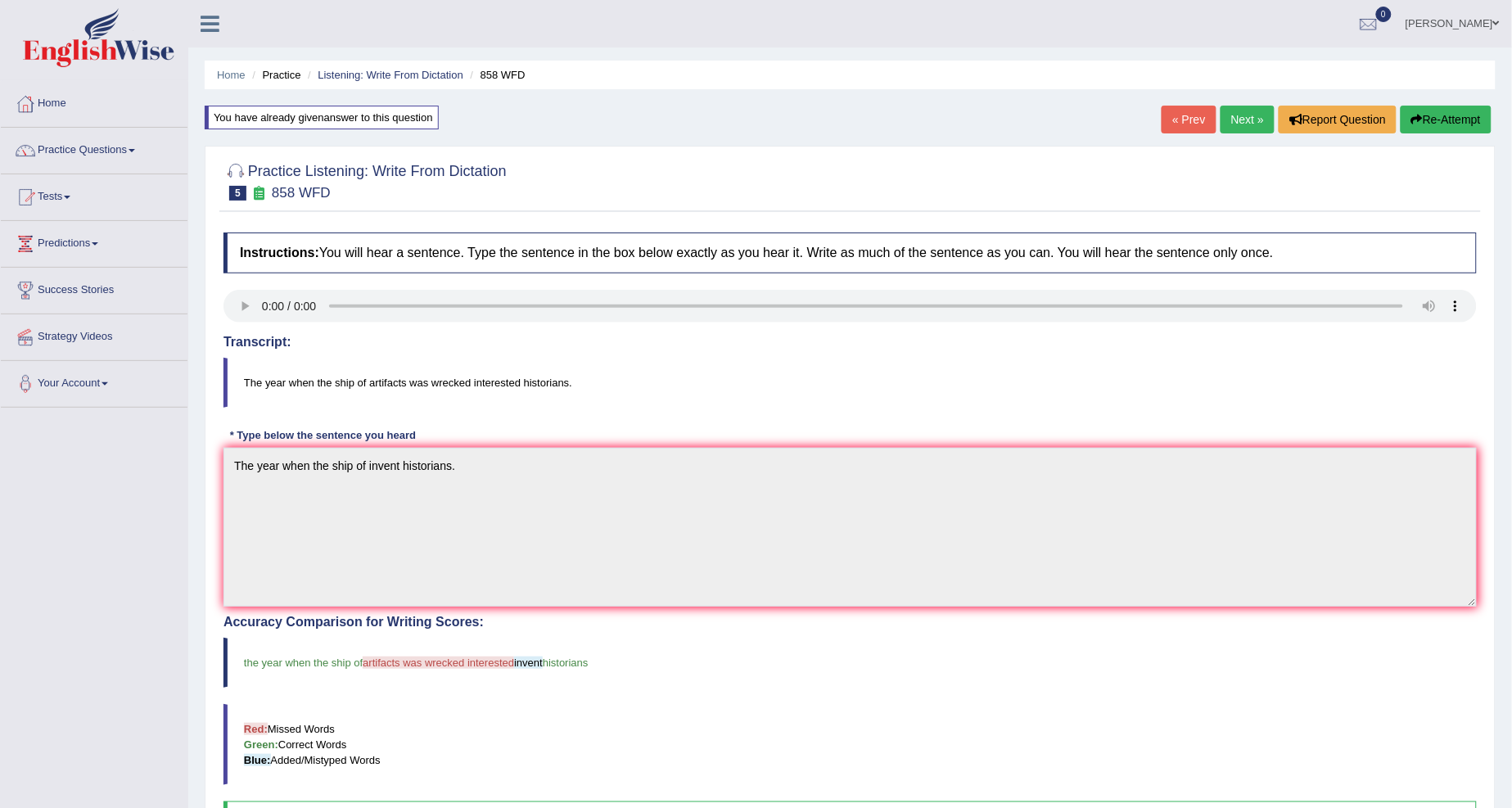
click at [1250, 118] on link "Next »" at bounding box center [1247, 120] width 54 height 27
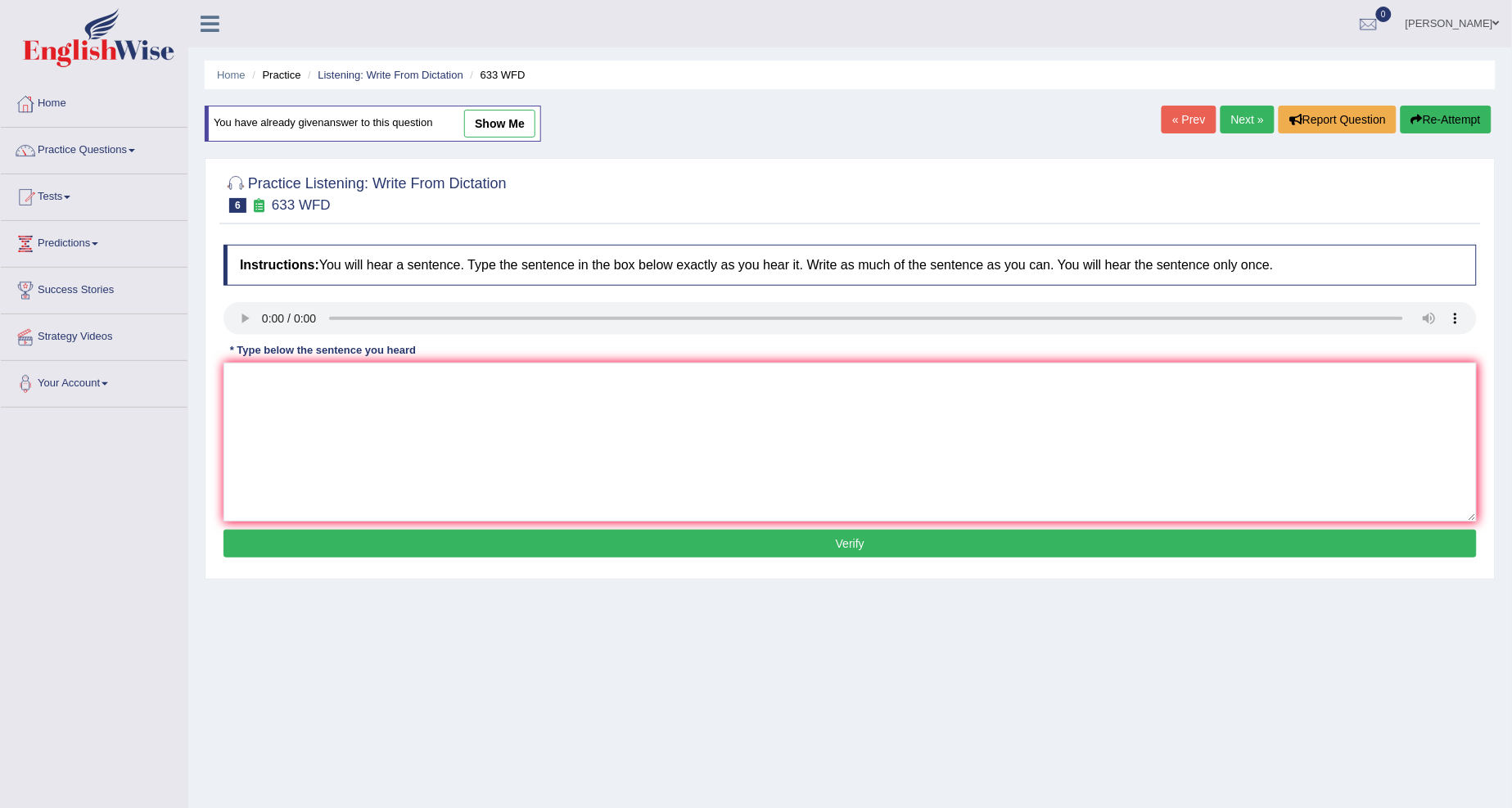
click at [1225, 118] on link "Next »" at bounding box center [1247, 120] width 54 height 27
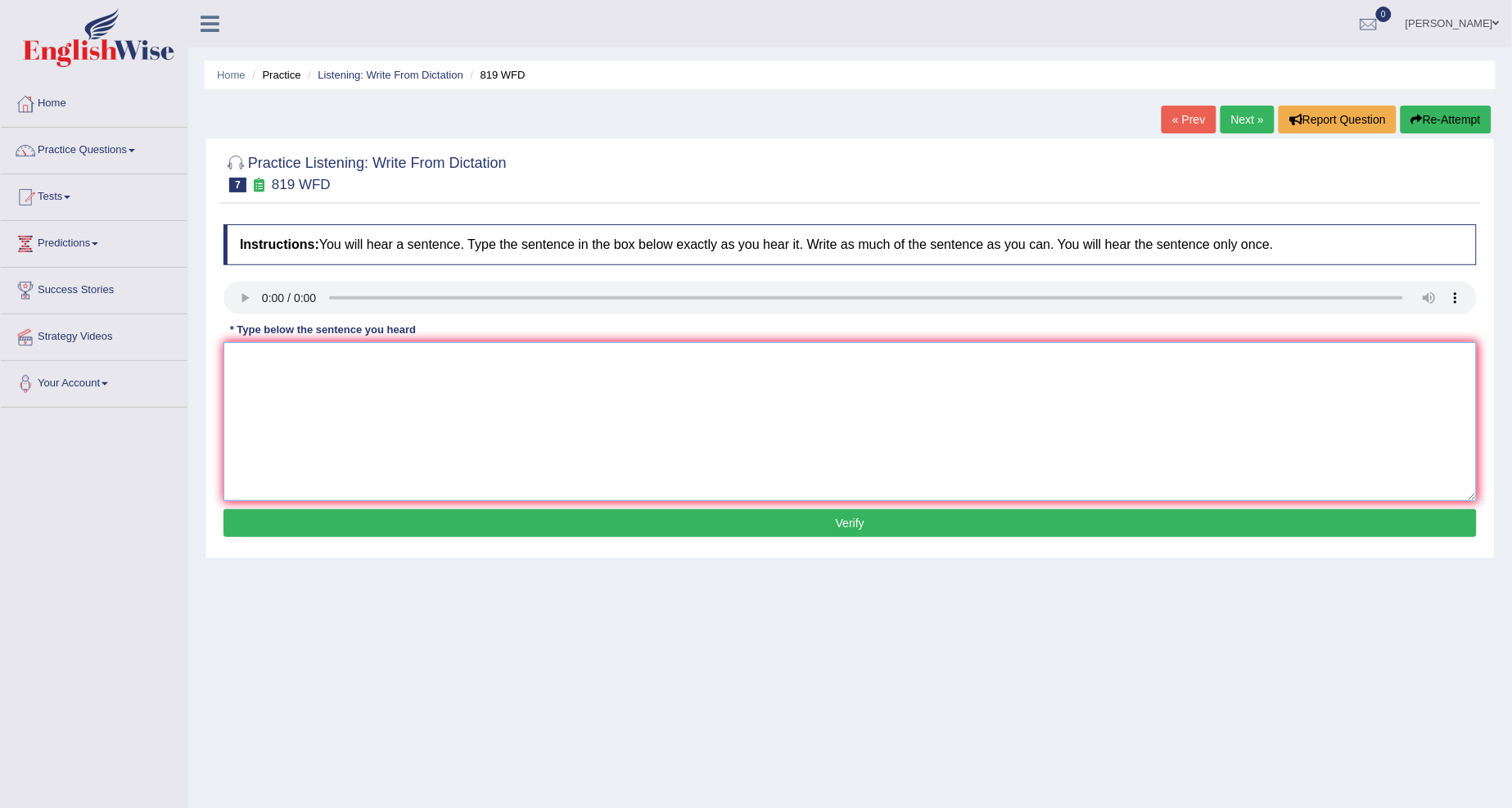
click at [266, 354] on textarea at bounding box center [851, 422] width 1254 height 159
drag, startPoint x: 232, startPoint y: 360, endPoint x: 779, endPoint y: 374, distance: 547.2
click at [779, 374] on textarea "pLANTS ARE ABLE TO CONTINUING GROWING THROUGHOUT THEIR LIVES." at bounding box center [851, 422] width 1254 height 159
type textarea "pLANTS ARE ABLE TO CONTINUING GROWING THROUGHOUT THEIR LIVES."
type textarea "Plants are able to growing throughot their lives."
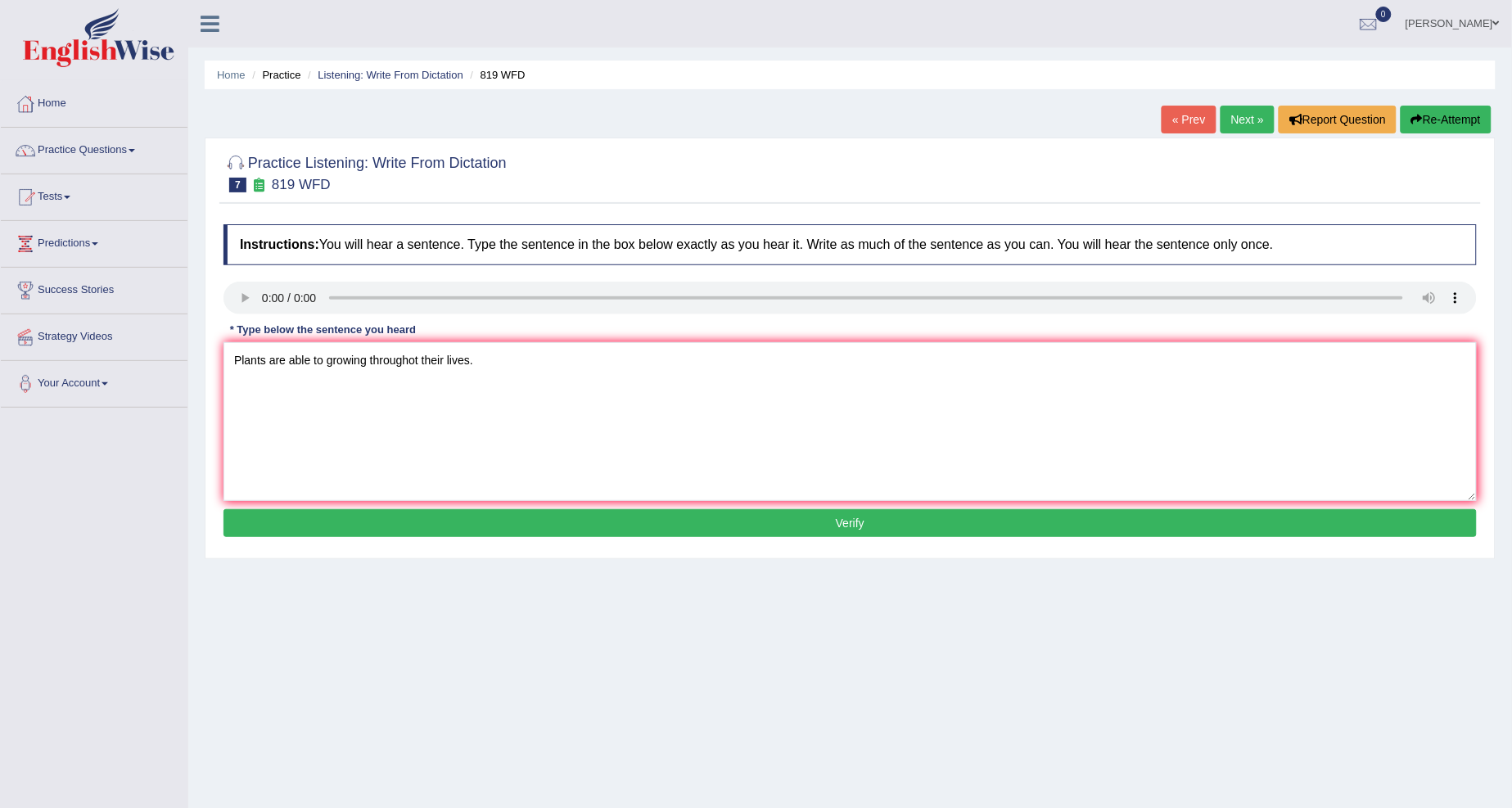
click at [852, 527] on button "Verify" at bounding box center [851, 523] width 1254 height 27
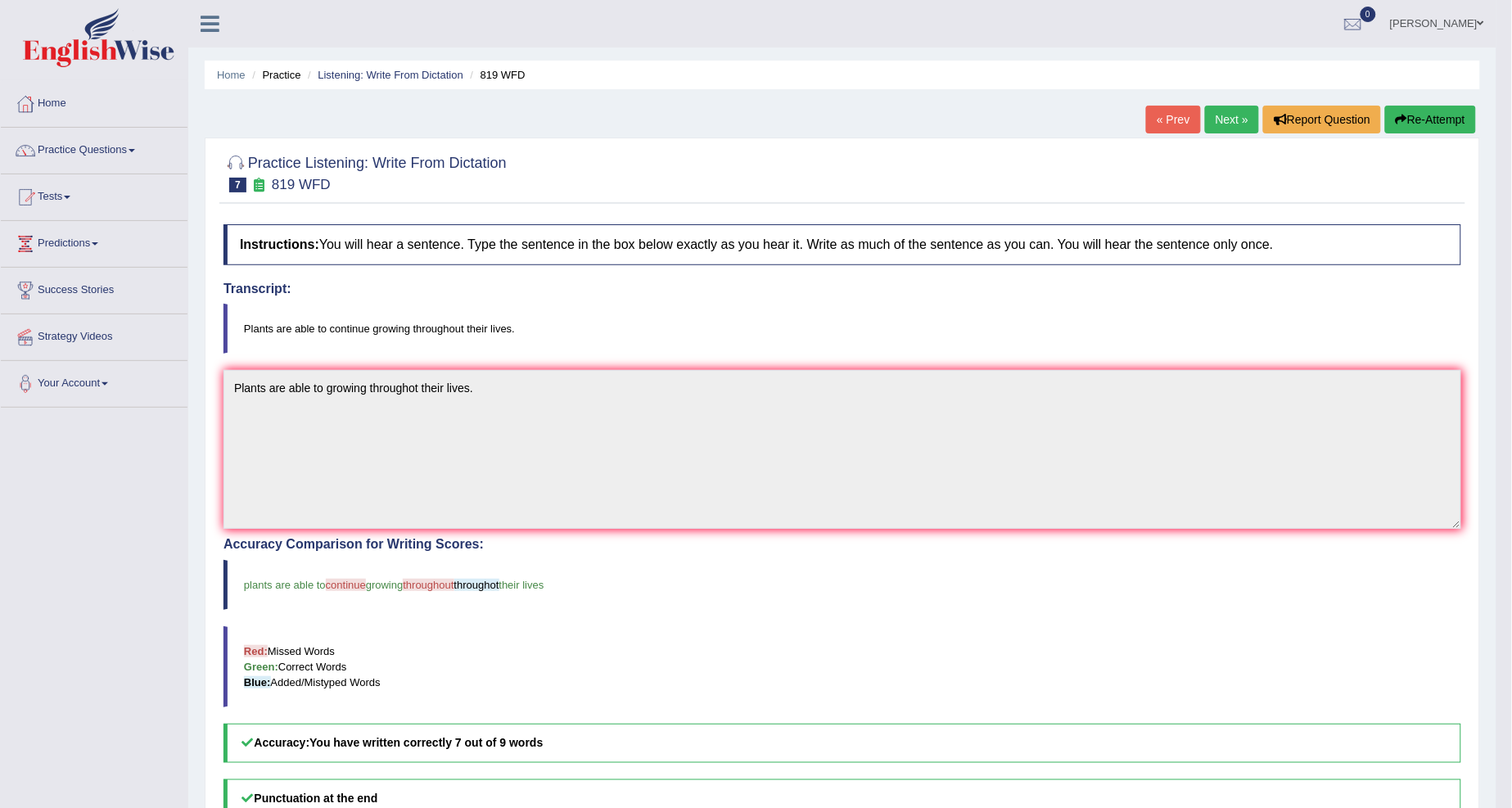
click at [1241, 113] on link "Next »" at bounding box center [1231, 120] width 54 height 27
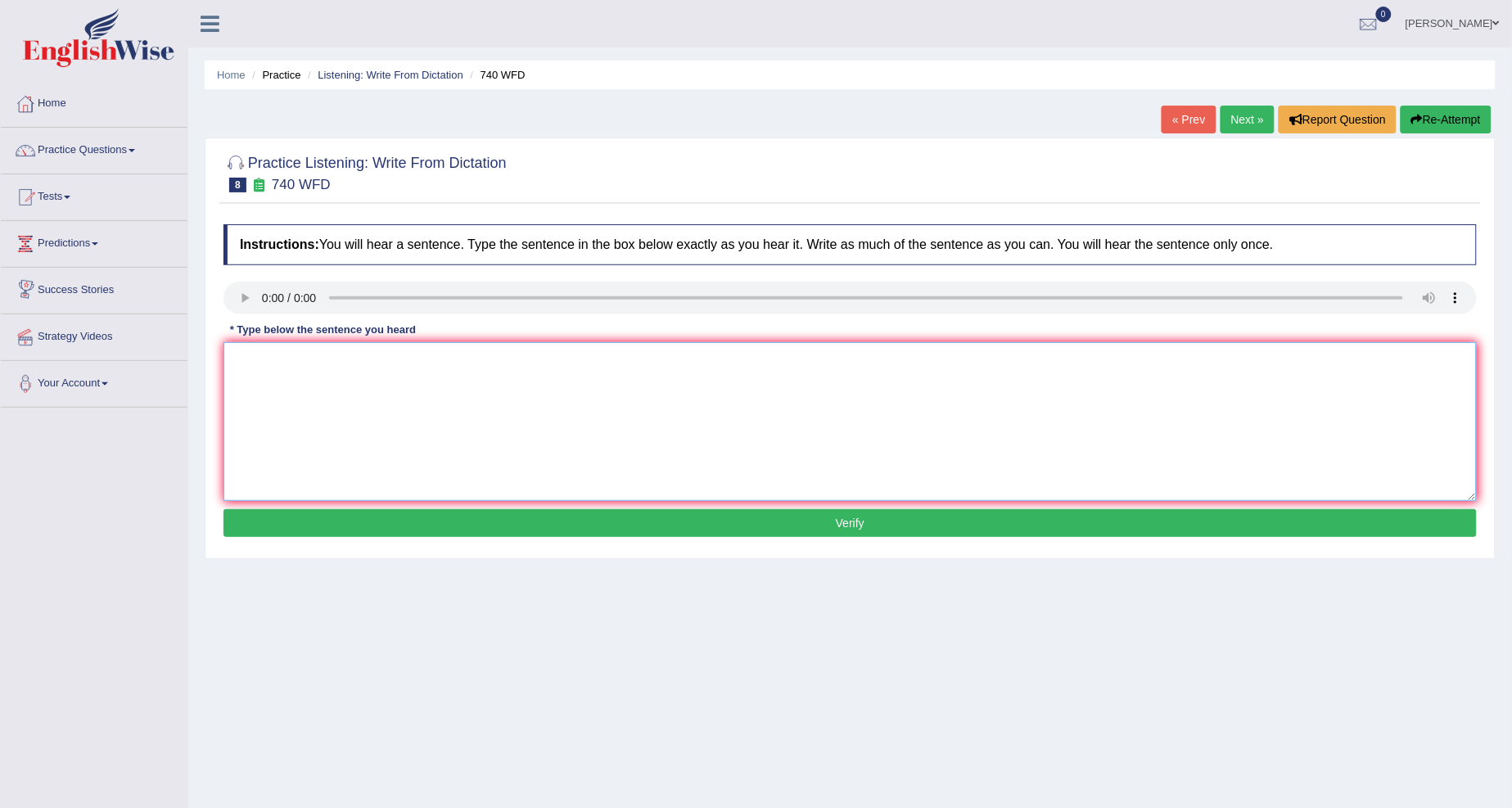
click at [254, 385] on textarea at bounding box center [851, 422] width 1254 height 159
type textarea "A series of observation were carried out in the classroom."
click at [722, 527] on button "Verify" at bounding box center [851, 523] width 1254 height 27
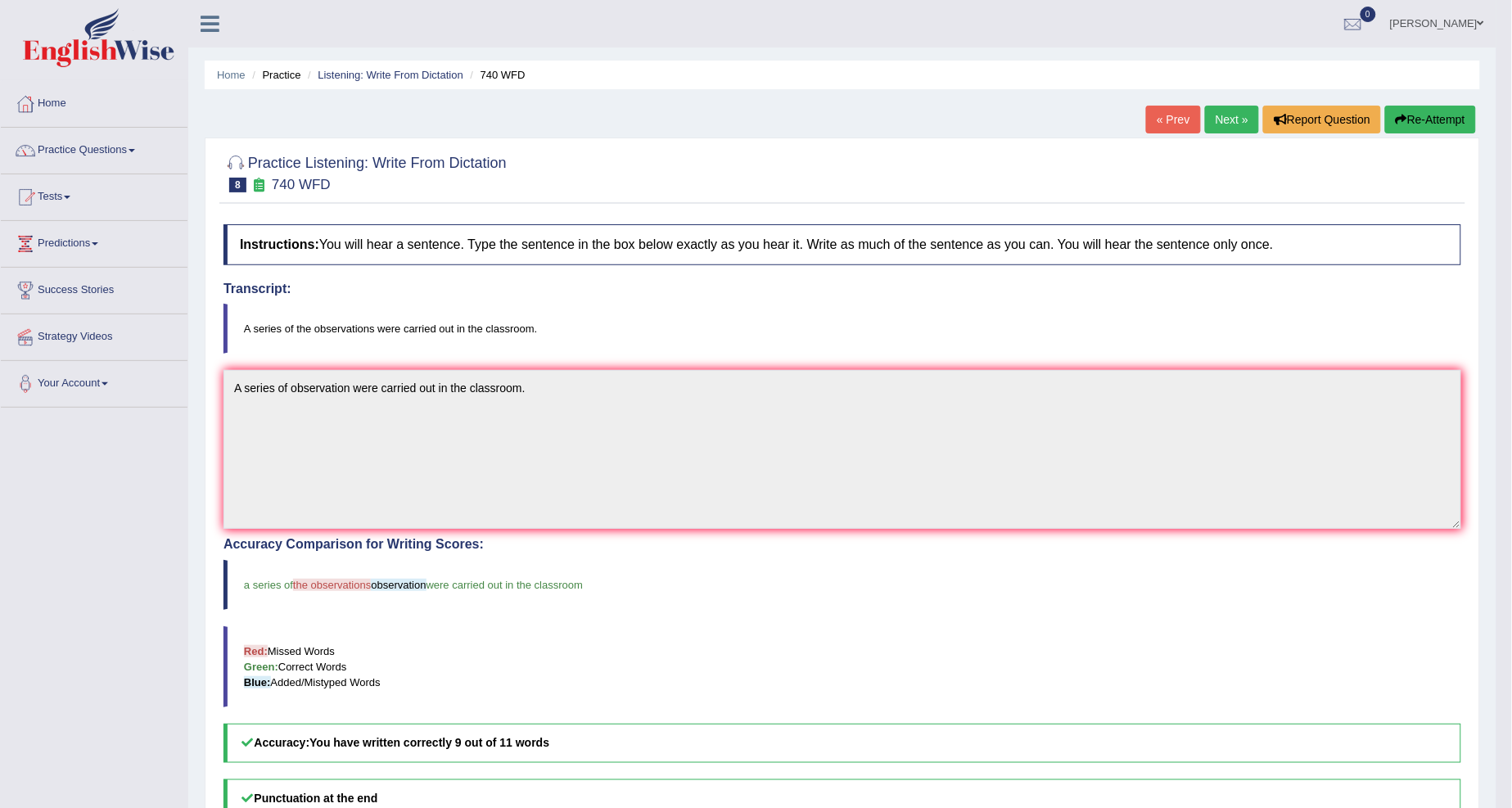
click at [1241, 119] on link "Next »" at bounding box center [1231, 120] width 54 height 27
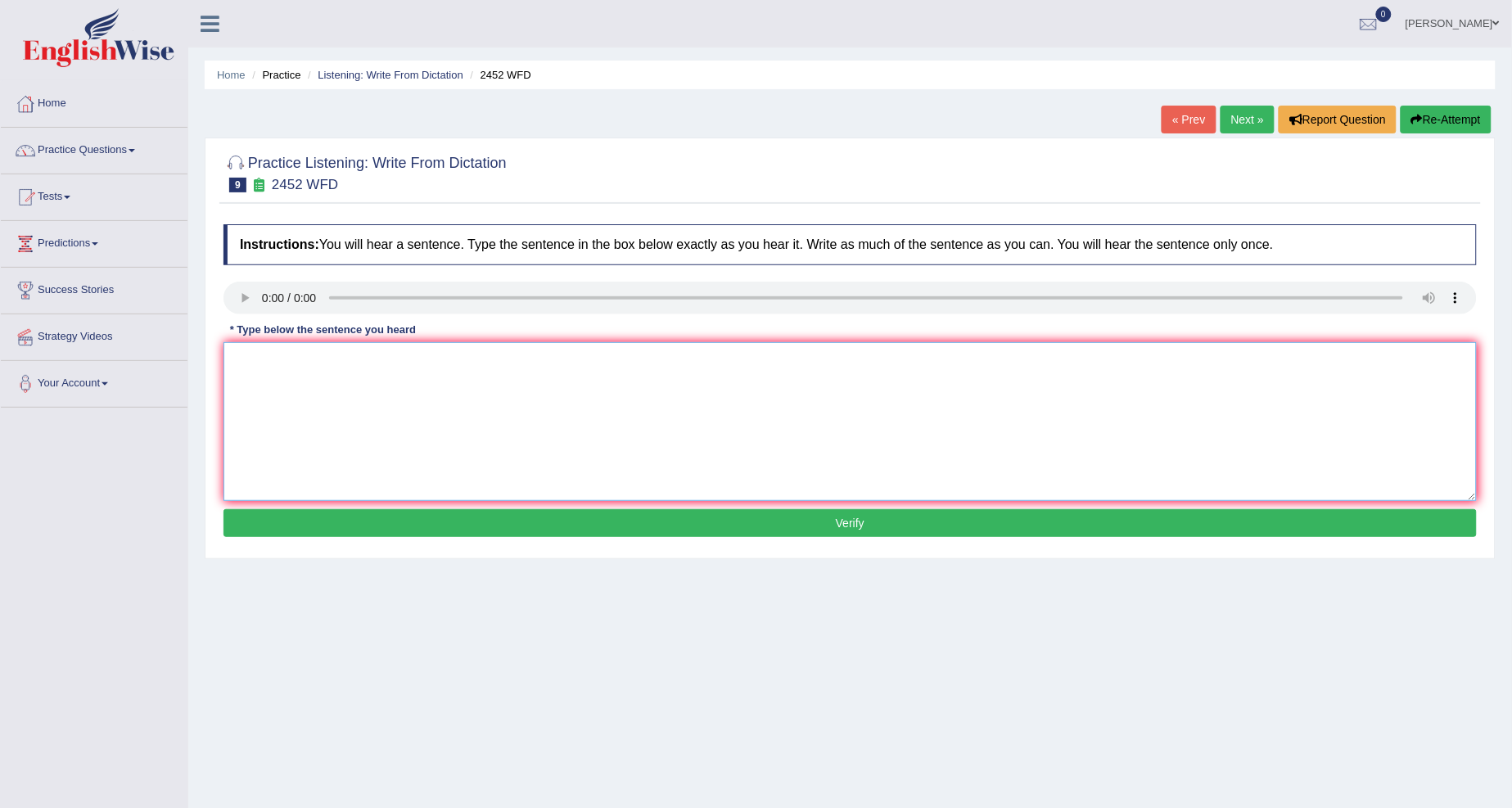
click at [276, 382] on textarea at bounding box center [851, 422] width 1254 height 159
type textarea "It is a debate that the value of knowledge."
click at [641, 517] on button "Verify" at bounding box center [851, 523] width 1254 height 27
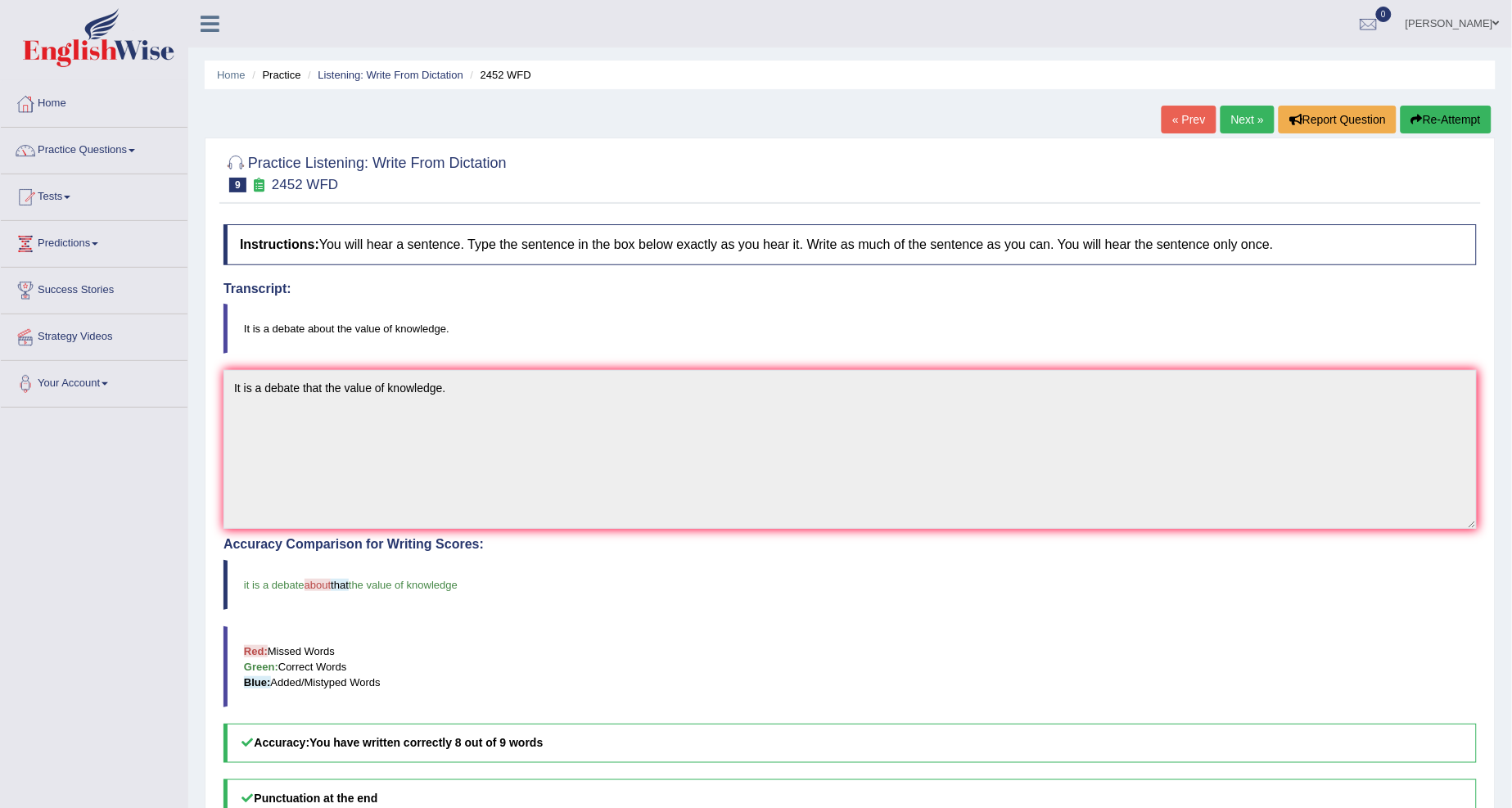
click at [1225, 120] on link "Next »" at bounding box center [1247, 120] width 54 height 27
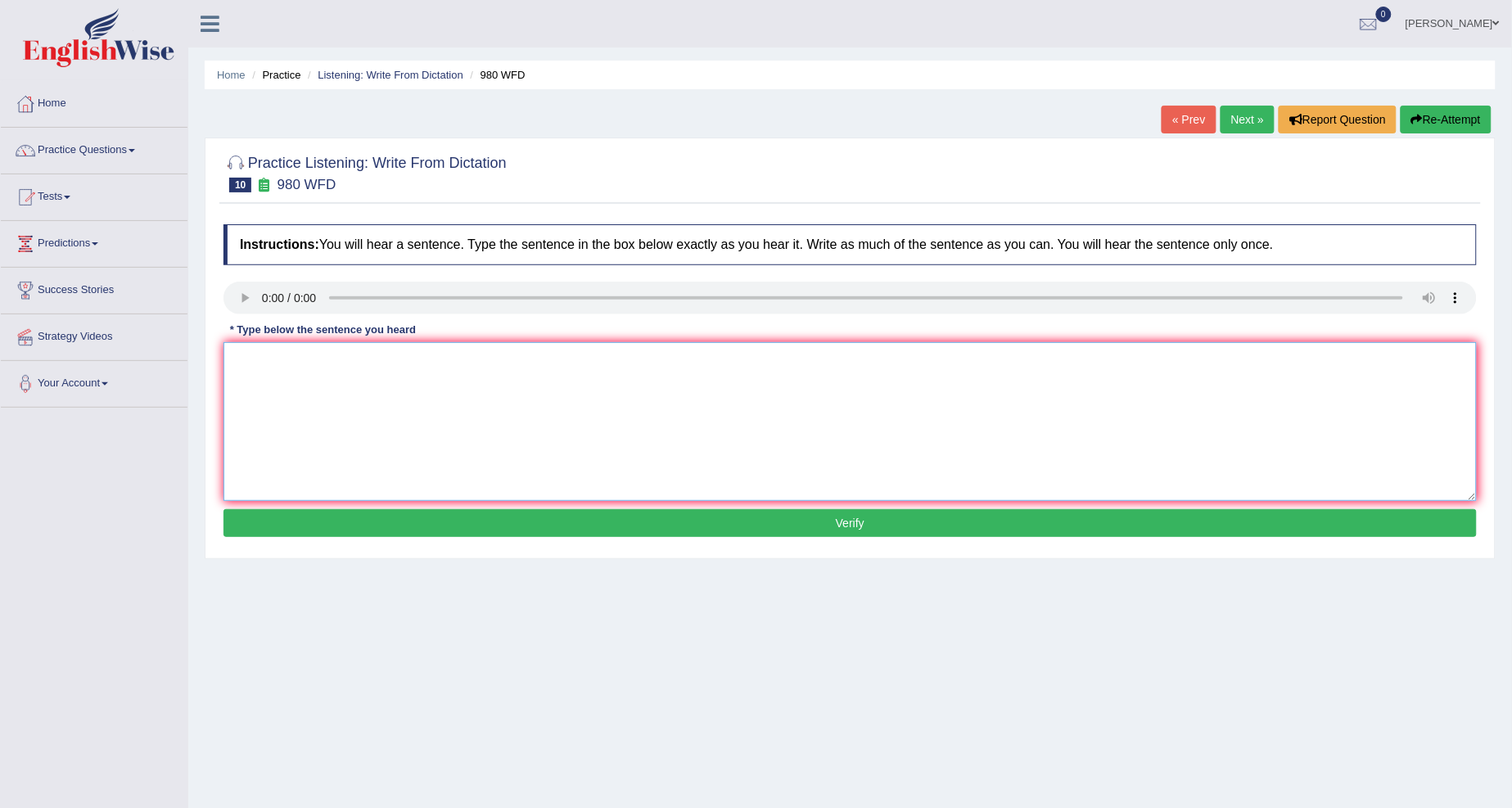
click at [243, 371] on textarea at bounding box center [851, 422] width 1254 height 159
type textarea "Your ideas have been discussed and debated in seminars and tutorials."
click at [873, 520] on button "Verify" at bounding box center [851, 523] width 1254 height 27
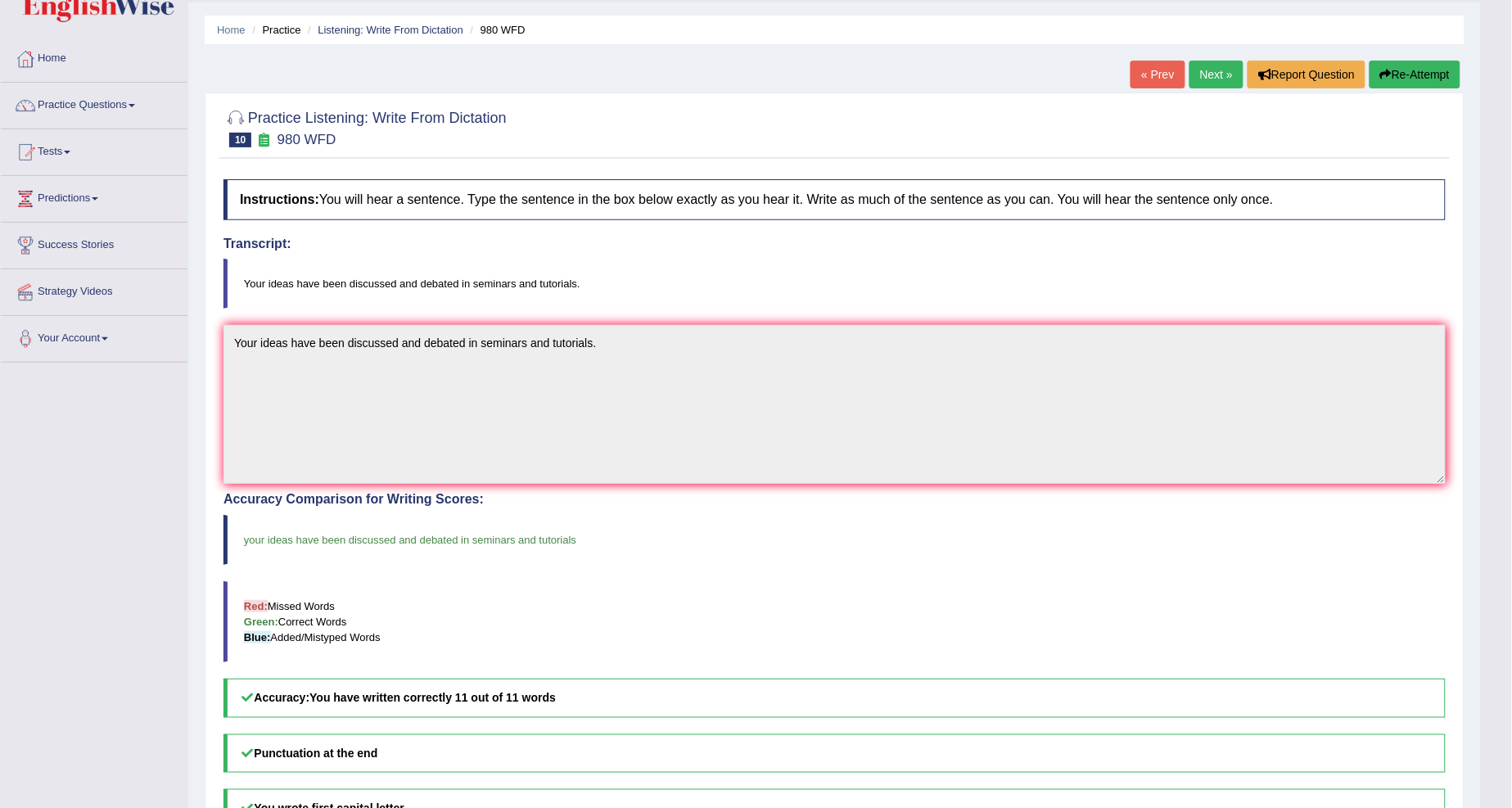
scroll to position [91, 0]
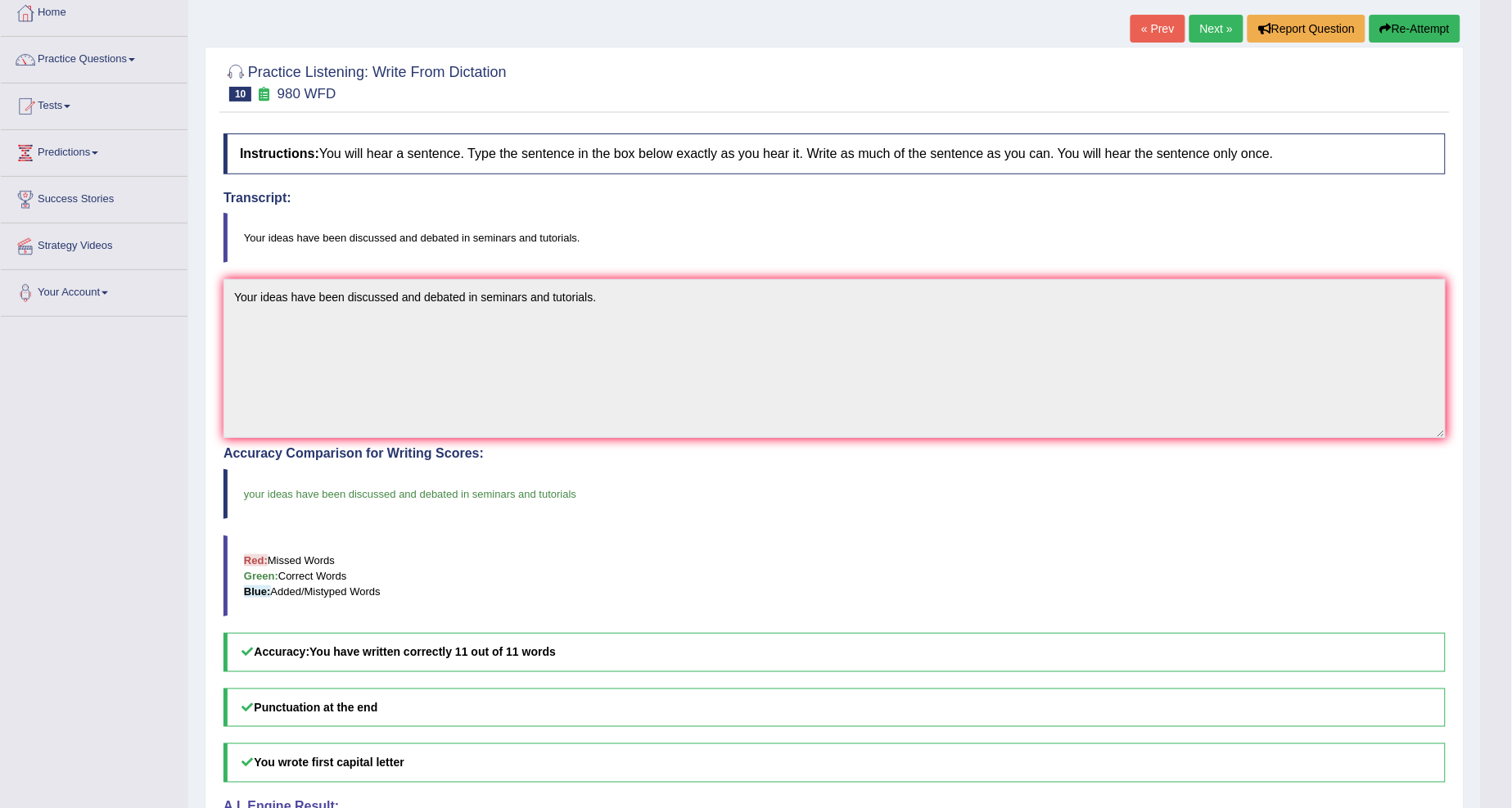
click at [1223, 21] on link "Next »" at bounding box center [1217, 28] width 54 height 27
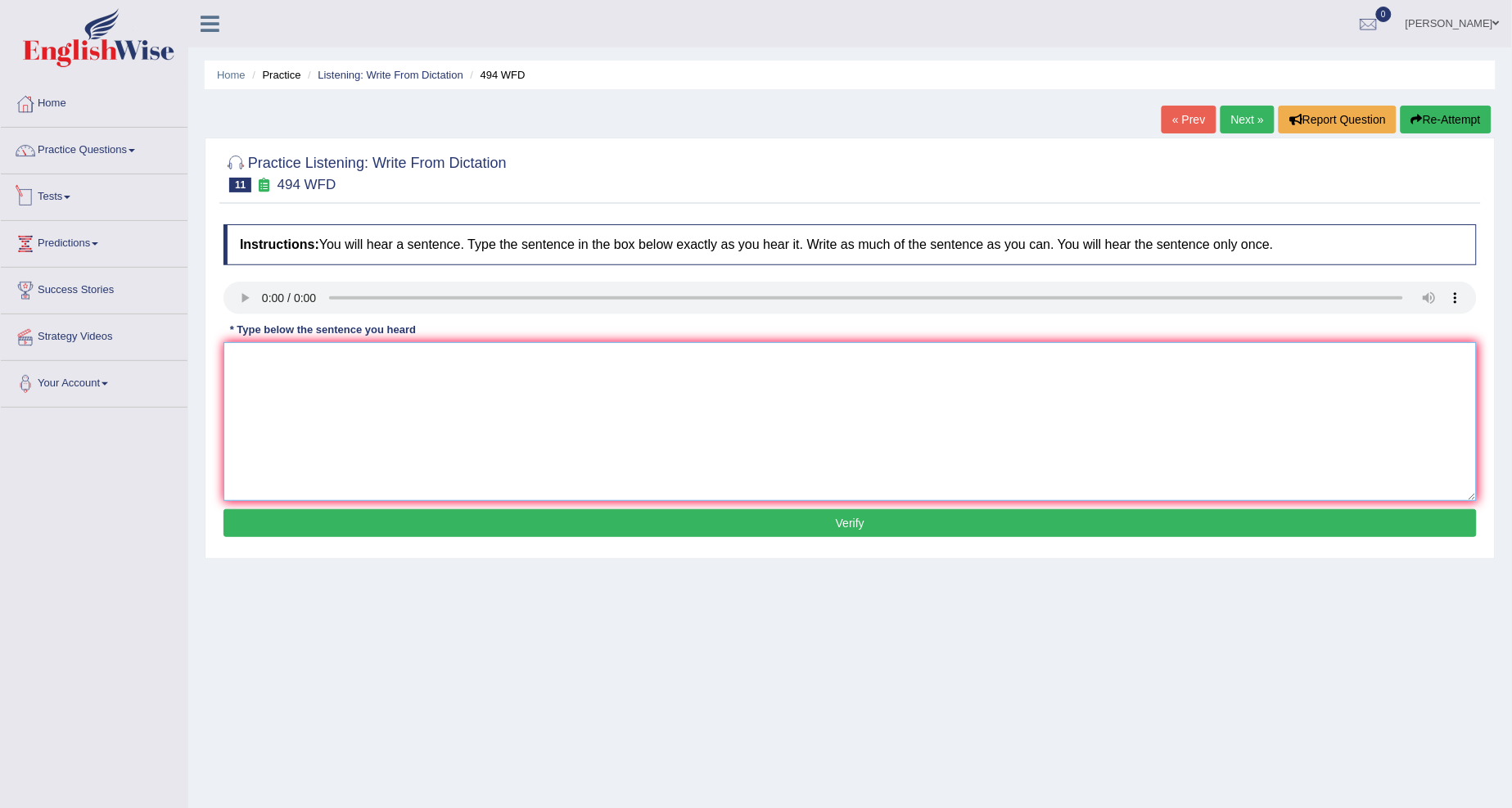
click at [342, 372] on textarea at bounding box center [851, 422] width 1254 height 159
type textarea "t"
click at [413, 361] on textarea "The vocabulary that is peculiar in a is called" at bounding box center [851, 422] width 1254 height 159
type textarea "The vocabulary that is peculiar in a specific field is called"
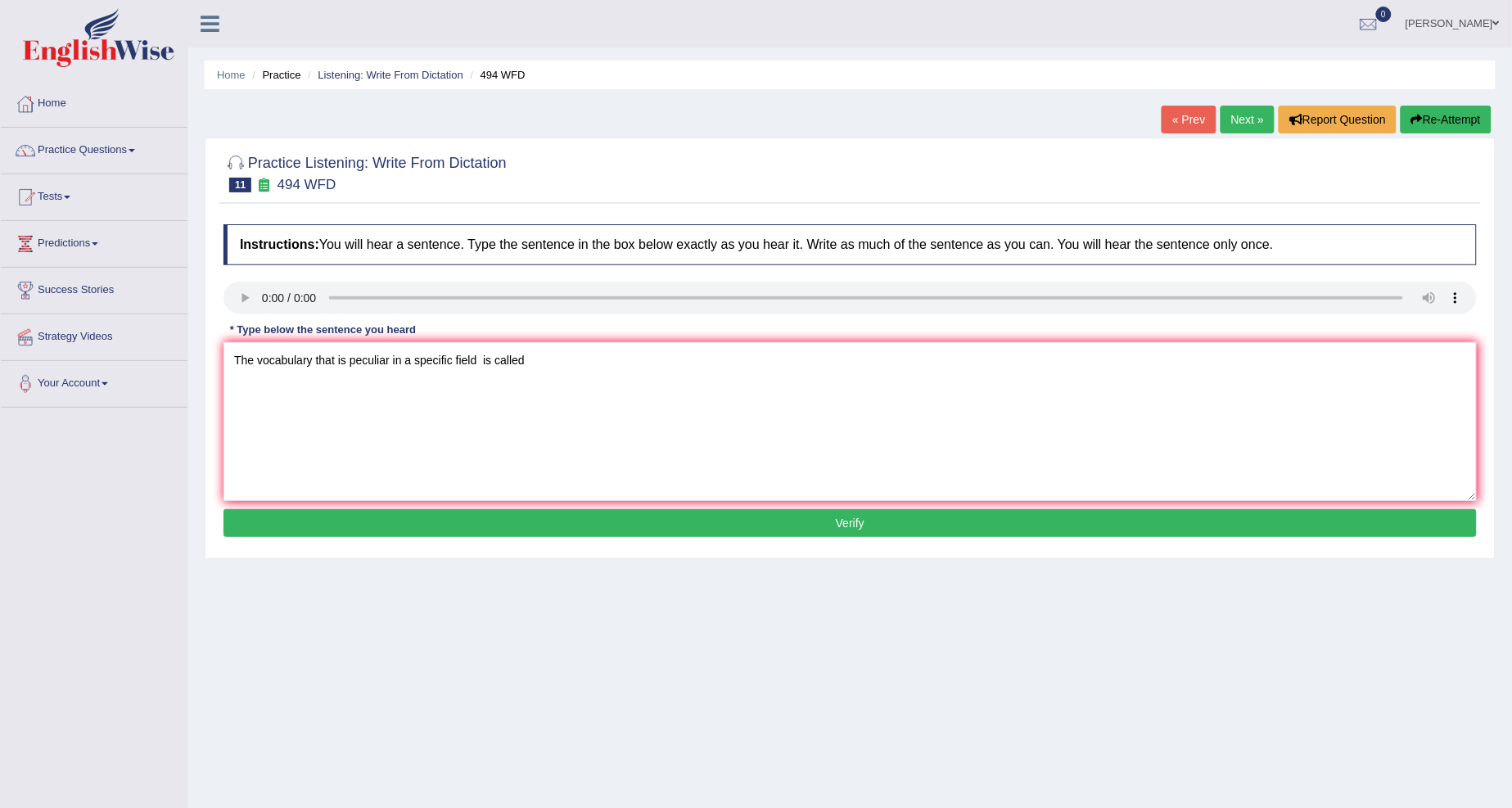
click at [609, 514] on button "Verify" at bounding box center [851, 523] width 1254 height 27
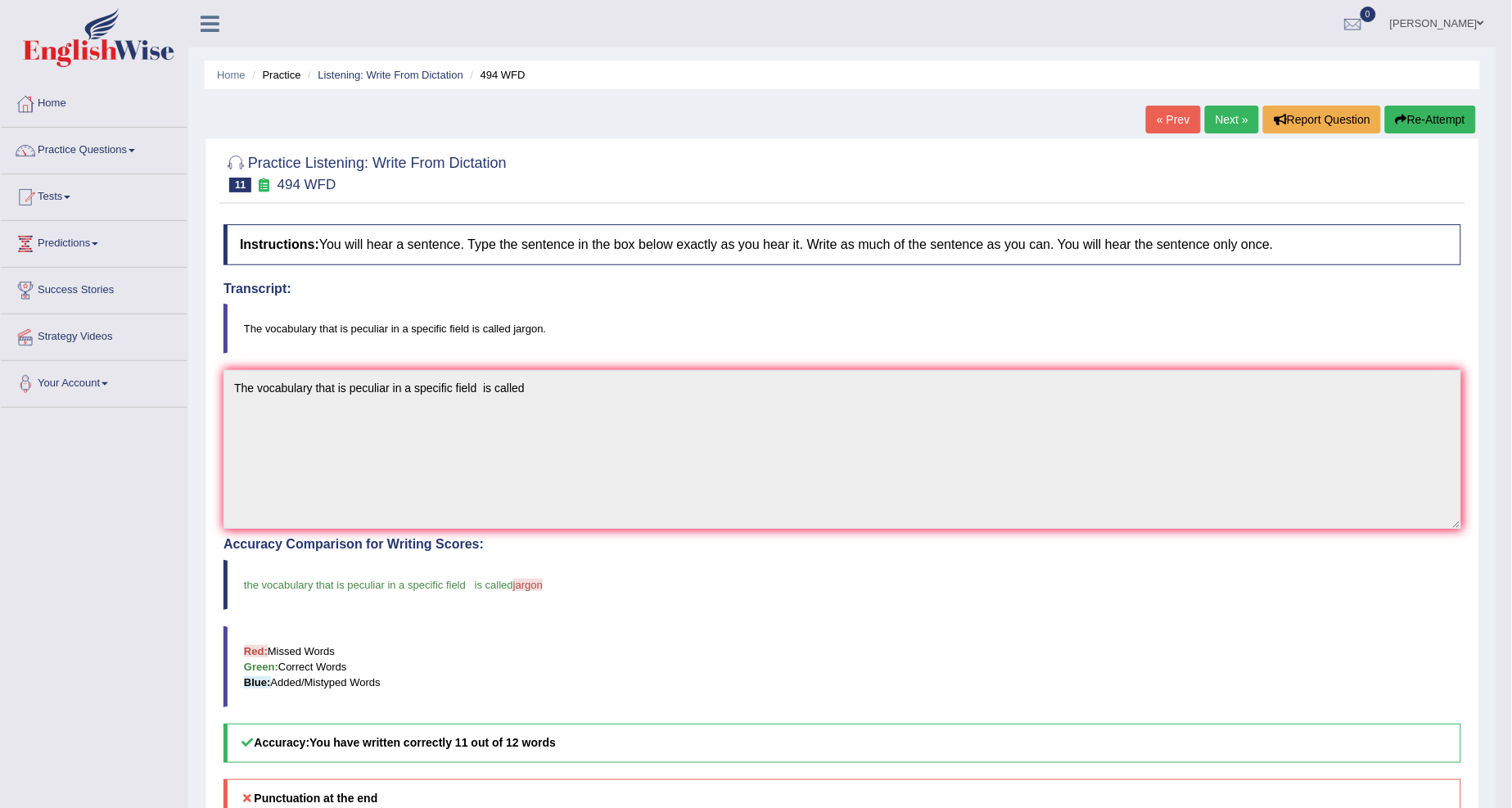
click at [1228, 122] on link "Next »" at bounding box center [1231, 120] width 54 height 27
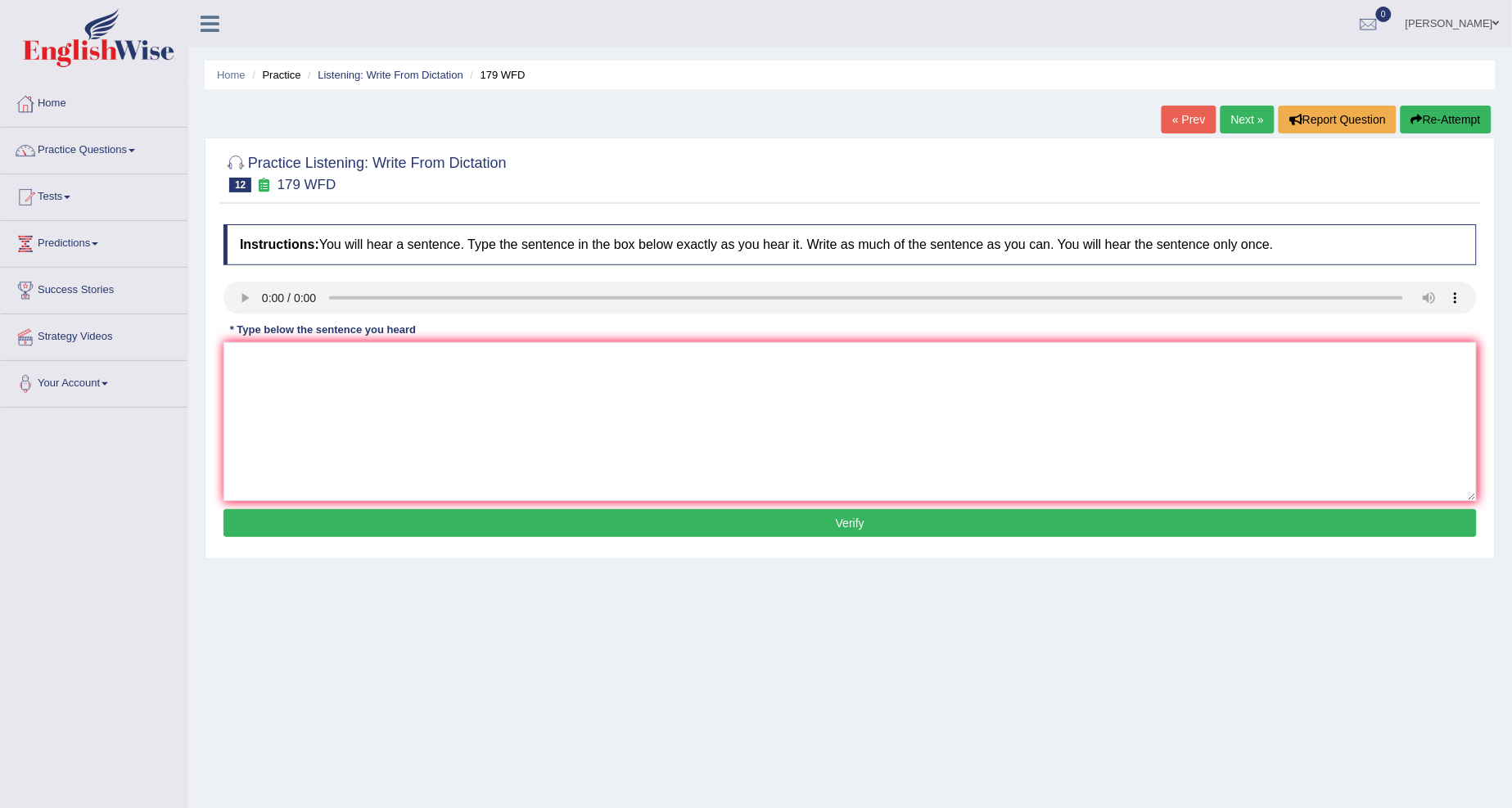
click at [1194, 124] on link "« Prev" at bounding box center [1188, 120] width 54 height 27
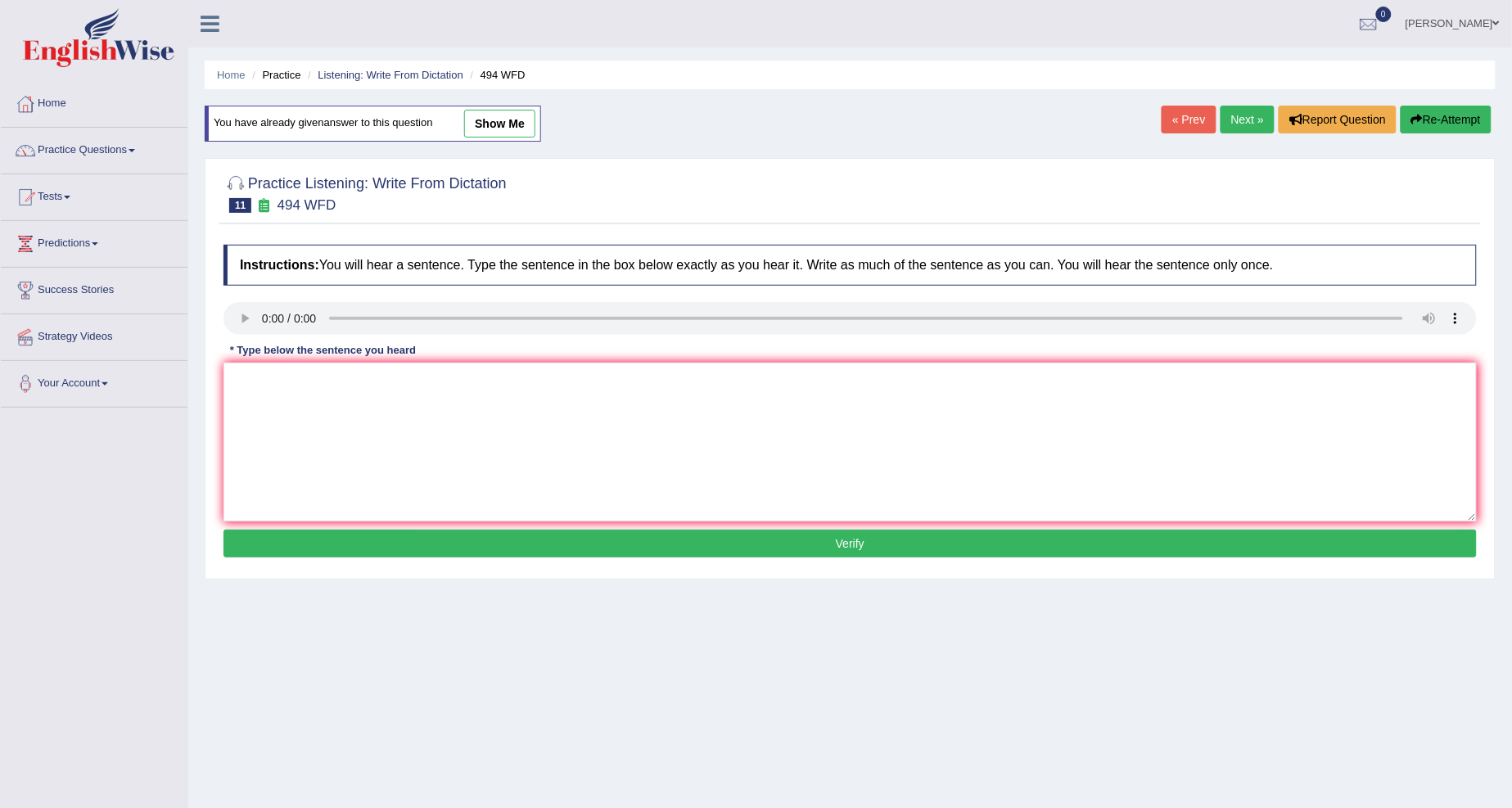
click at [512, 126] on link "show me" at bounding box center [499, 124] width 72 height 27
type textarea "The vocabulary that is peculiar in a specific field is called"
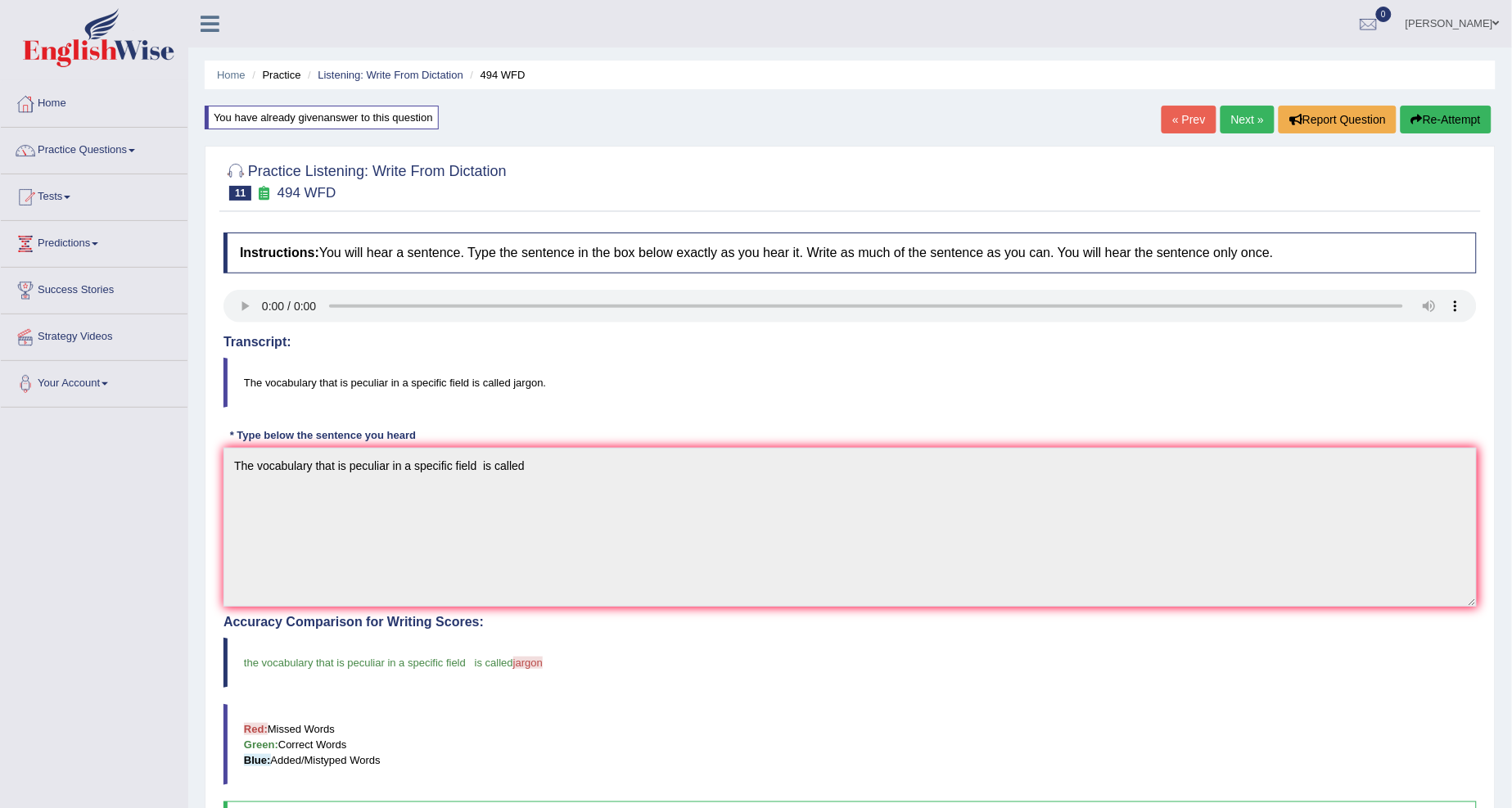
click at [1240, 112] on link "Next »" at bounding box center [1247, 120] width 54 height 27
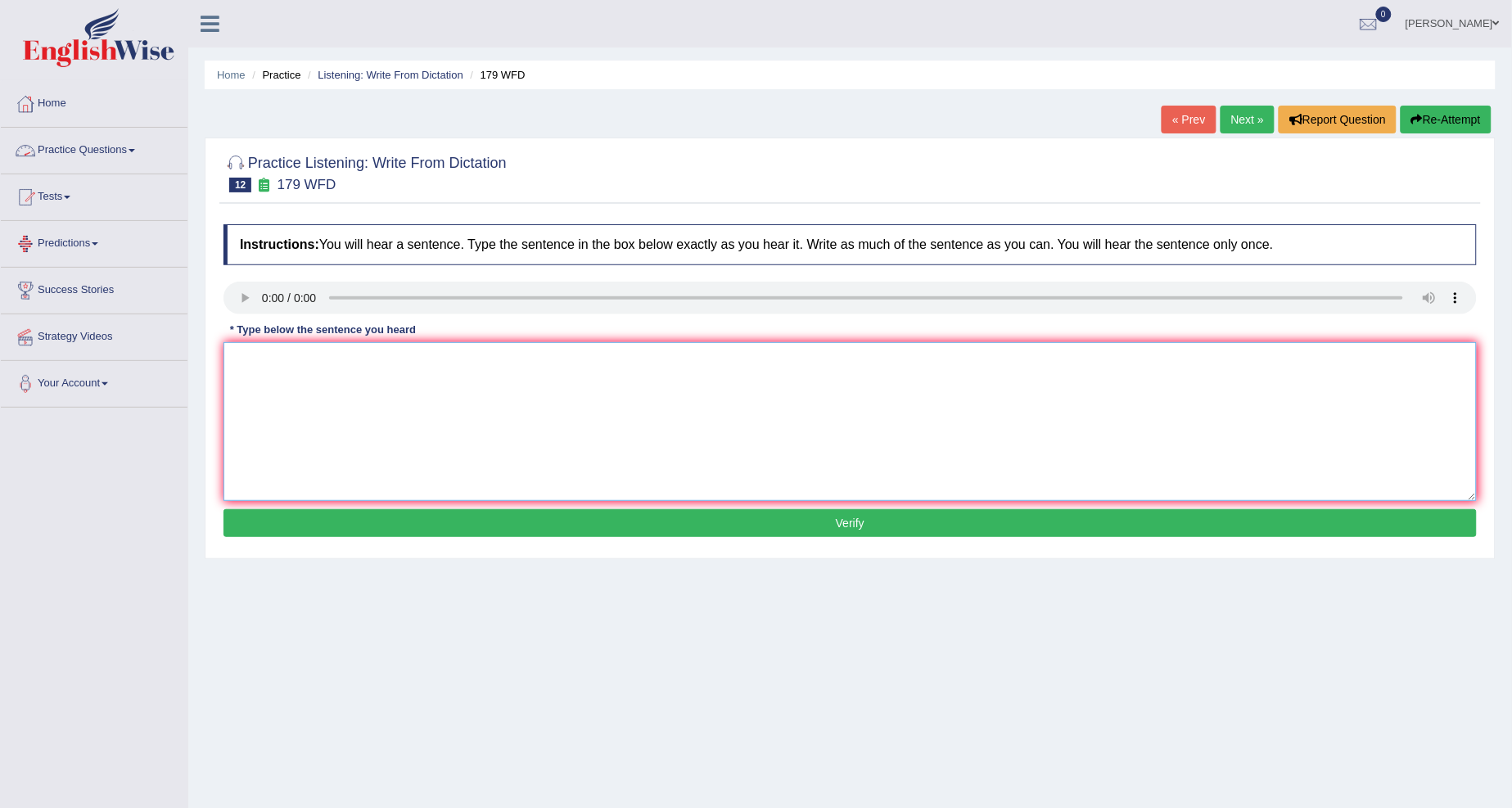
click at [248, 383] on textarea at bounding box center [851, 422] width 1254 height 159
type textarea "Lecturers are the most oldest and formal form of teaching at the universities."
click at [359, 514] on button "Verify" at bounding box center [851, 523] width 1254 height 27
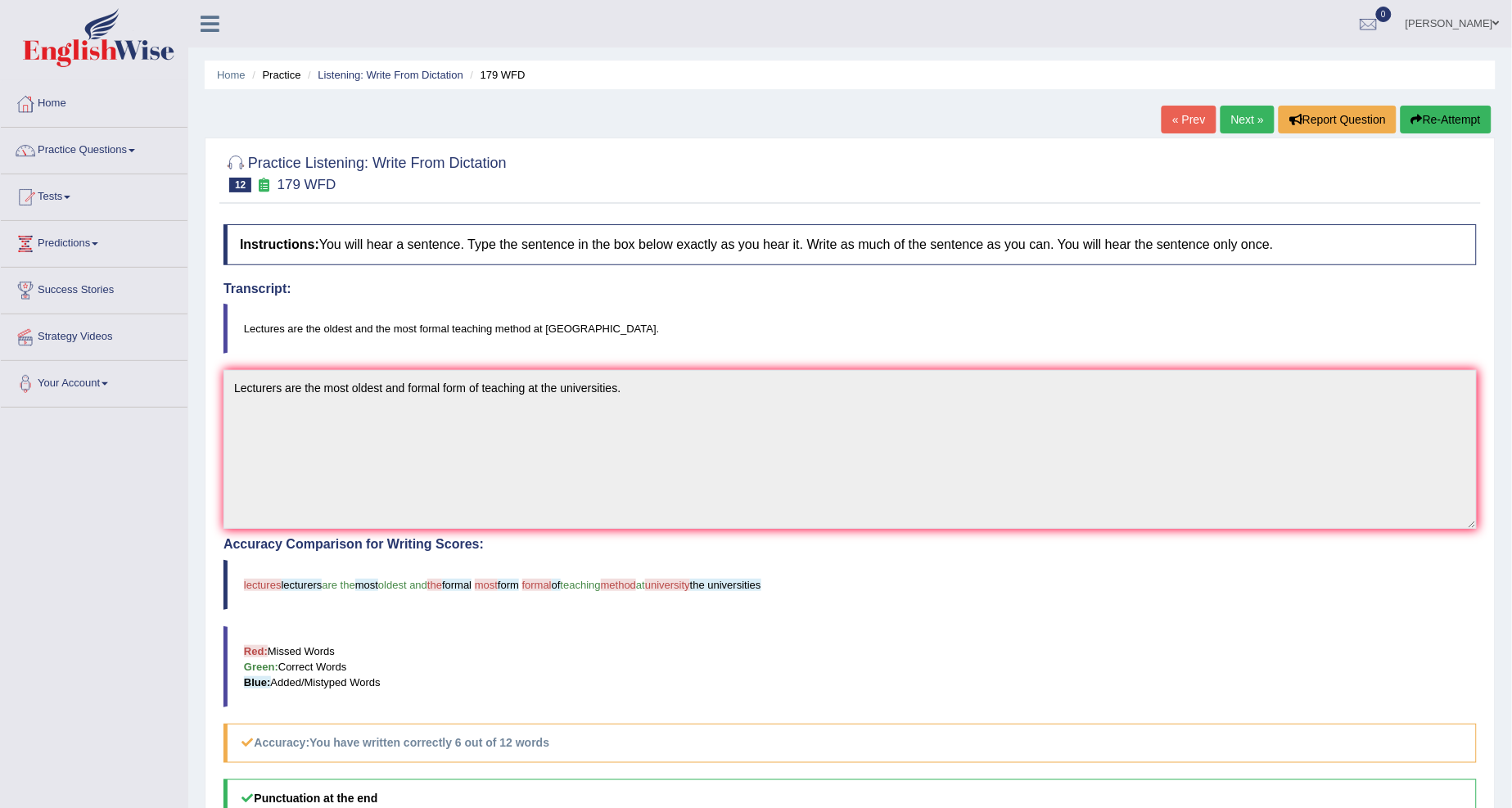
click at [1253, 126] on link "Next »" at bounding box center [1247, 120] width 54 height 27
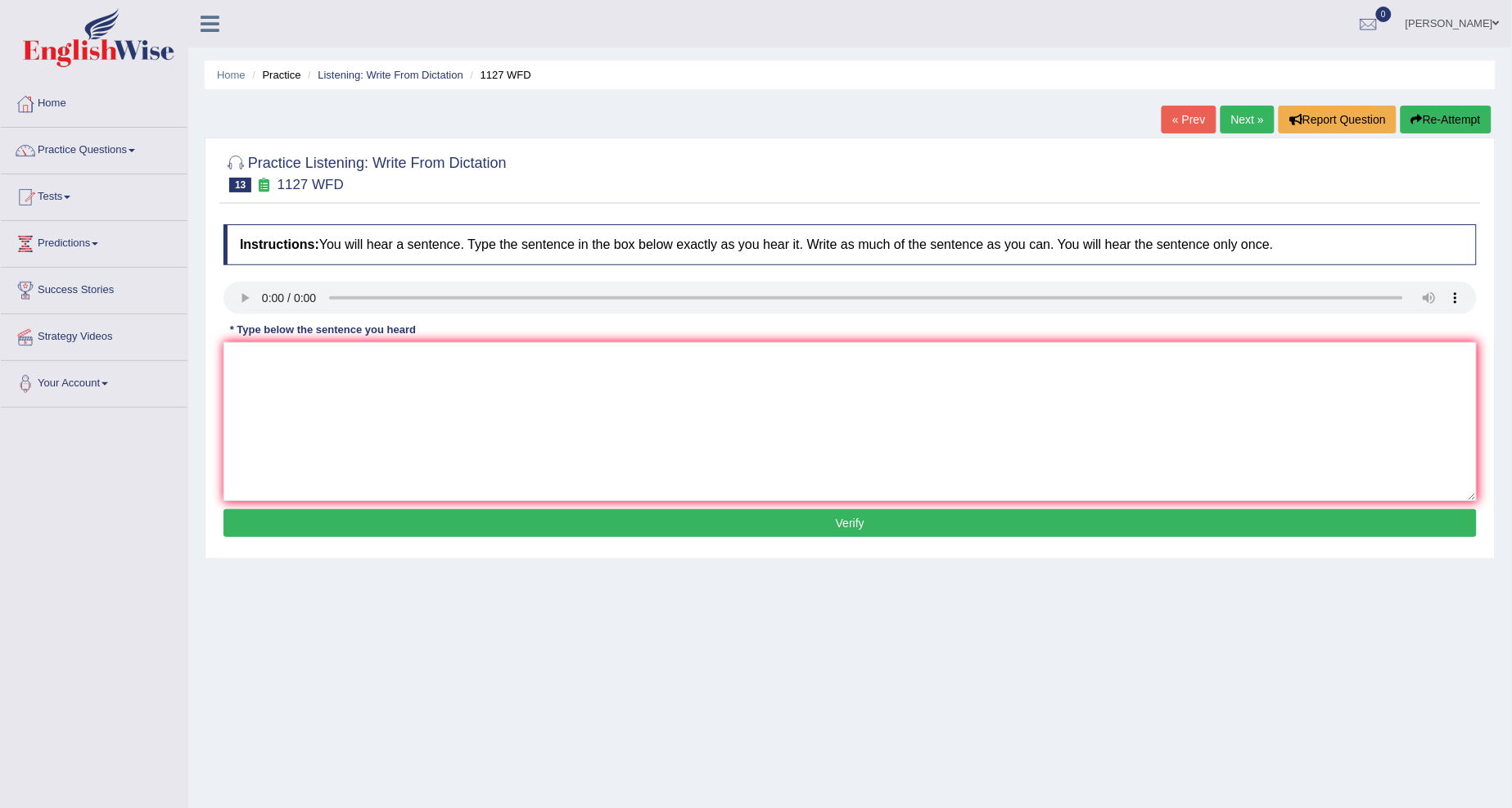
click at [1170, 110] on link "« Prev" at bounding box center [1188, 120] width 54 height 27
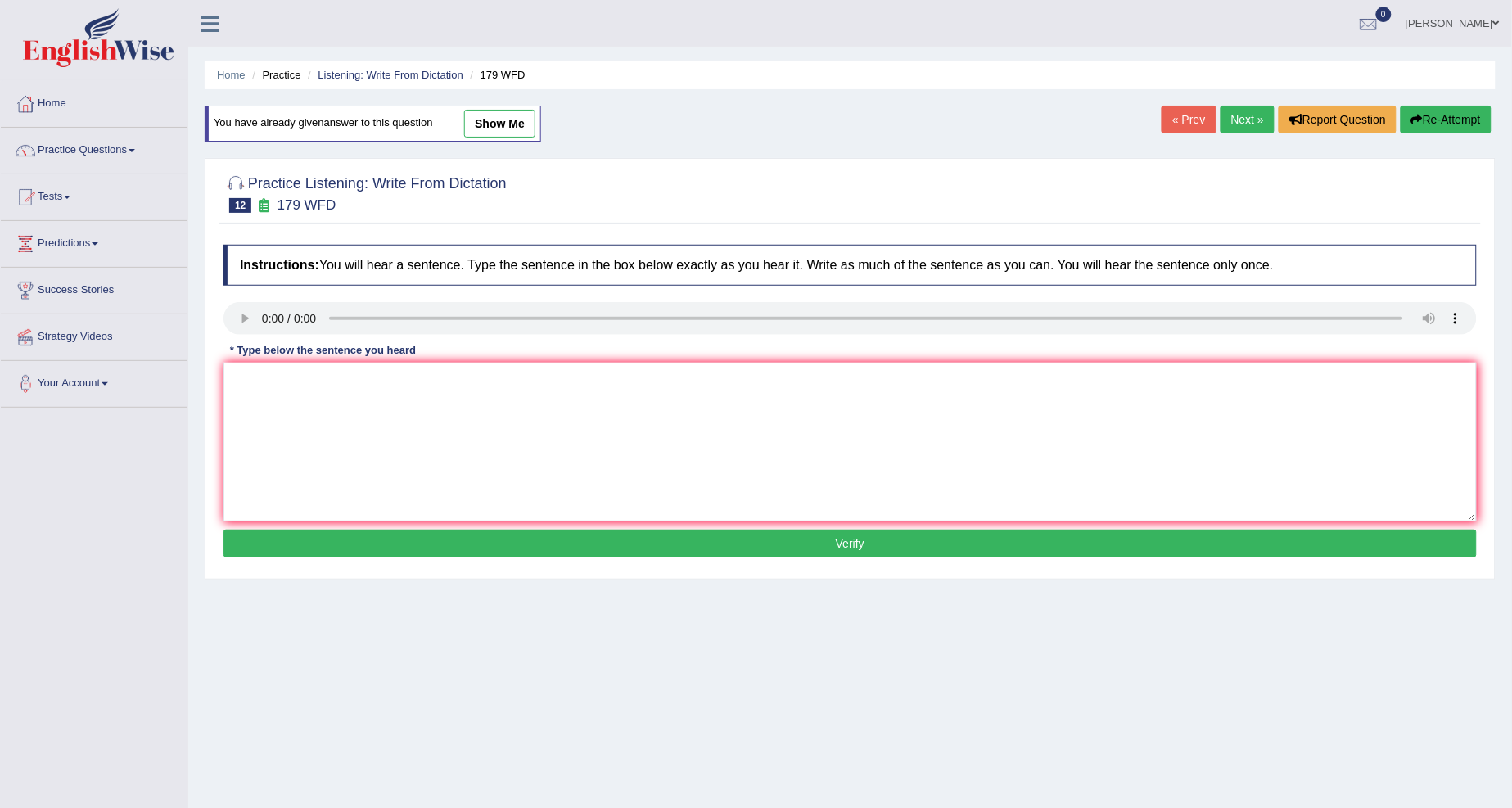
click at [1228, 113] on link "Next »" at bounding box center [1247, 120] width 54 height 27
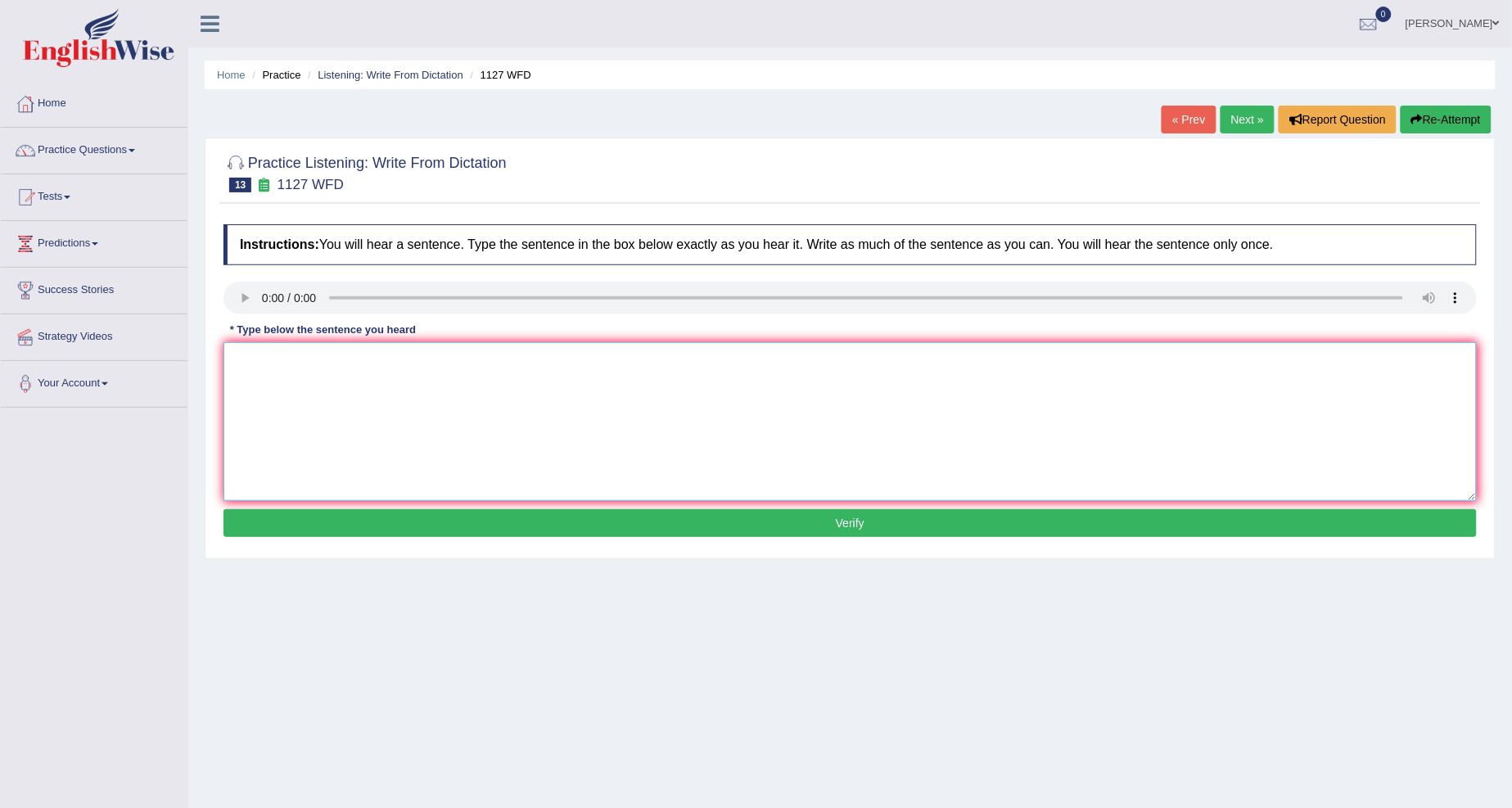
click at [255, 367] on textarea at bounding box center [851, 422] width 1254 height 159
type textarea "a"
drag, startPoint x: 269, startPoint y: 360, endPoint x: 250, endPoint y: 363, distance: 19.2
click at [250, 363] on textarea "A" at bounding box center [851, 422] width 1254 height 159
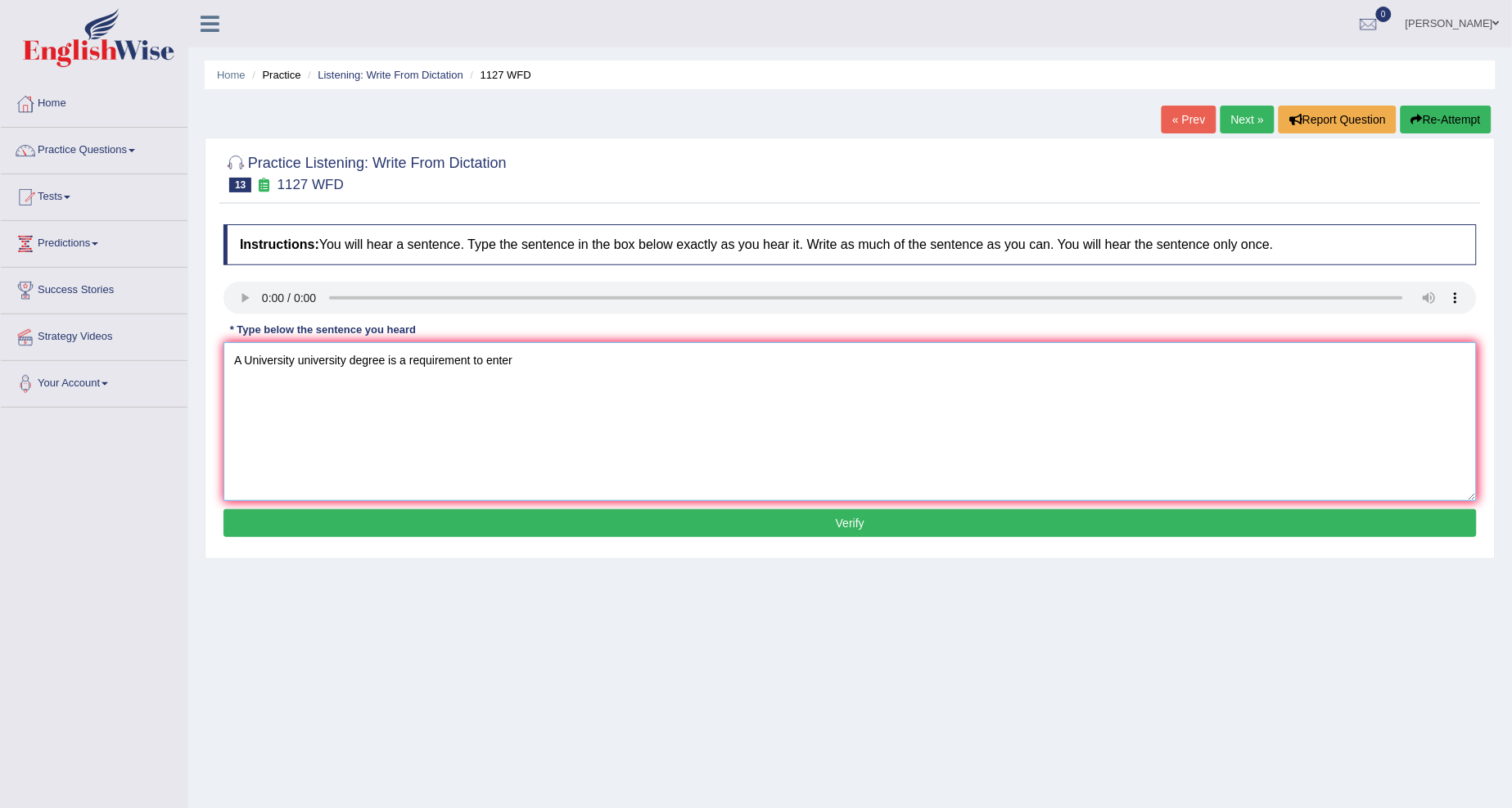
type textarea "A University university degree is a requirement to enter"
click at [538, 364] on textarea "A University university degree is a requirement to enter" at bounding box center [851, 422] width 1254 height 159
type textarea "A University university degree is a requirement to enter many professions."
click at [597, 519] on button "Verify" at bounding box center [851, 523] width 1254 height 27
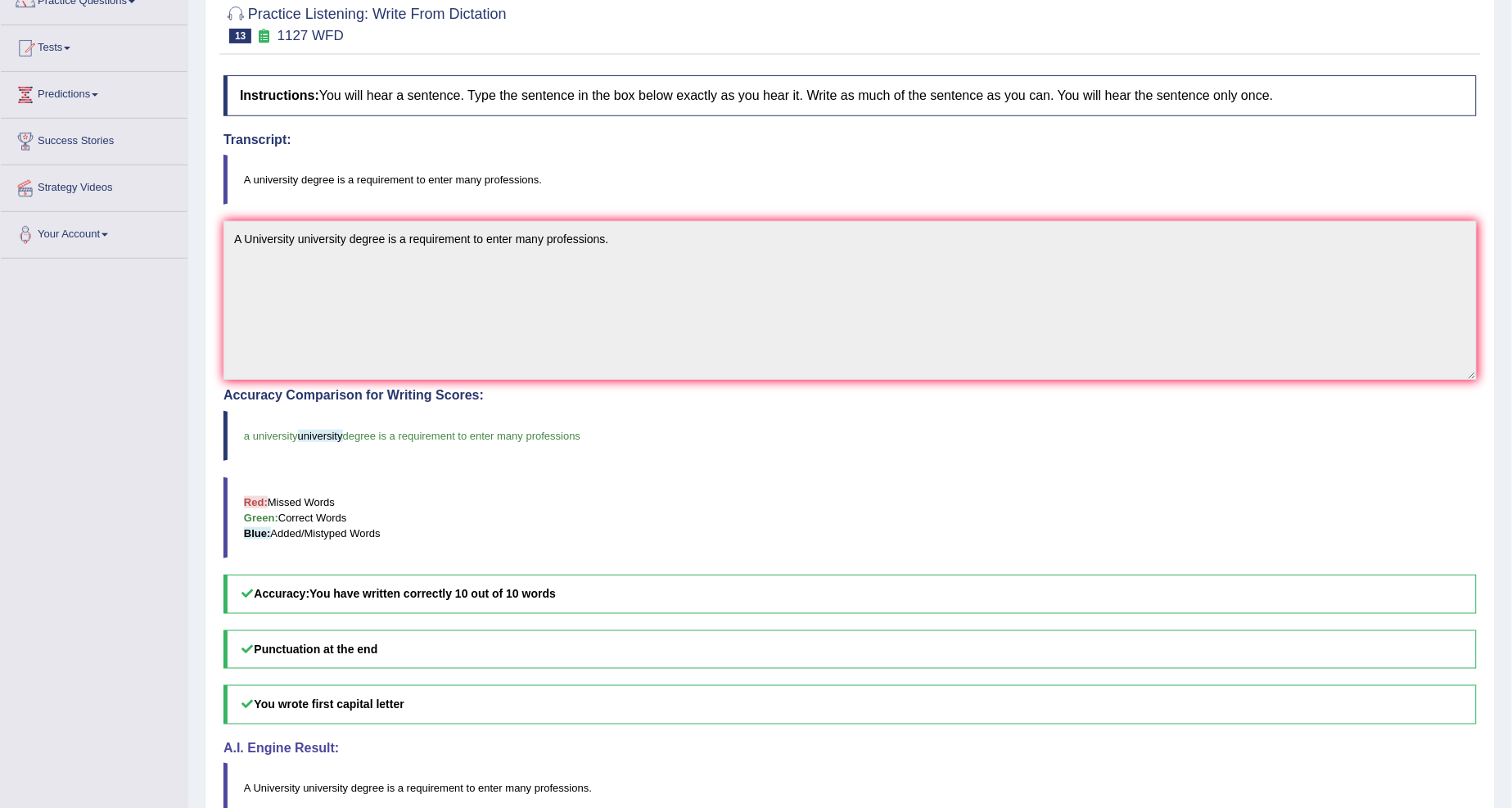
scroll to position [181, 0]
